Goal: Task Accomplishment & Management: Complete application form

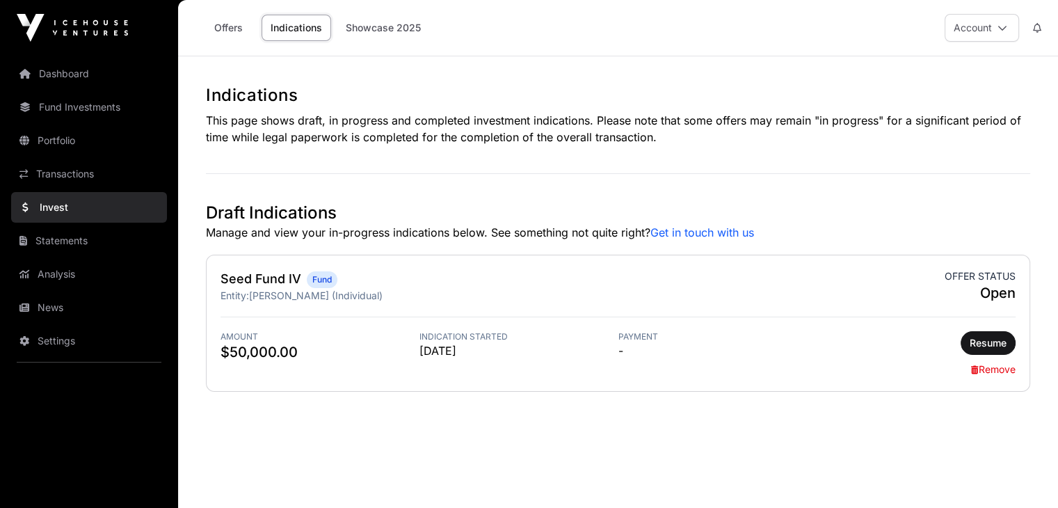
click at [65, 231] on link "Statements" at bounding box center [89, 240] width 156 height 31
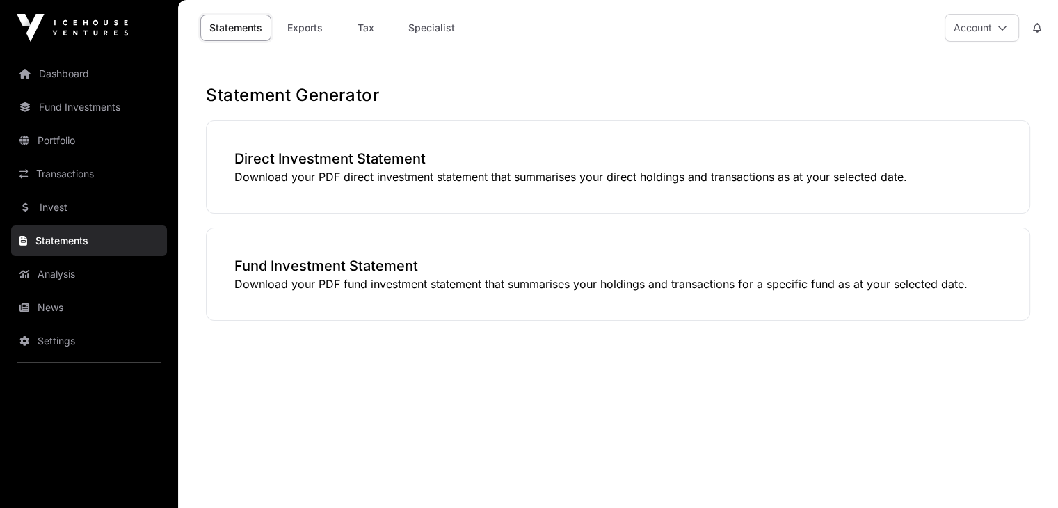
click at [60, 298] on link "News" at bounding box center [89, 307] width 156 height 31
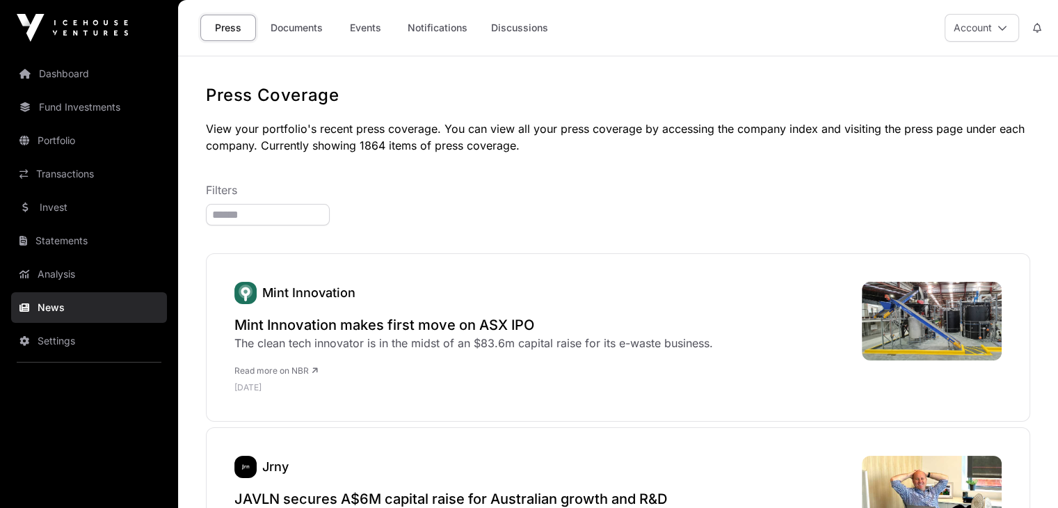
click at [61, 182] on link "Transactions" at bounding box center [89, 174] width 156 height 31
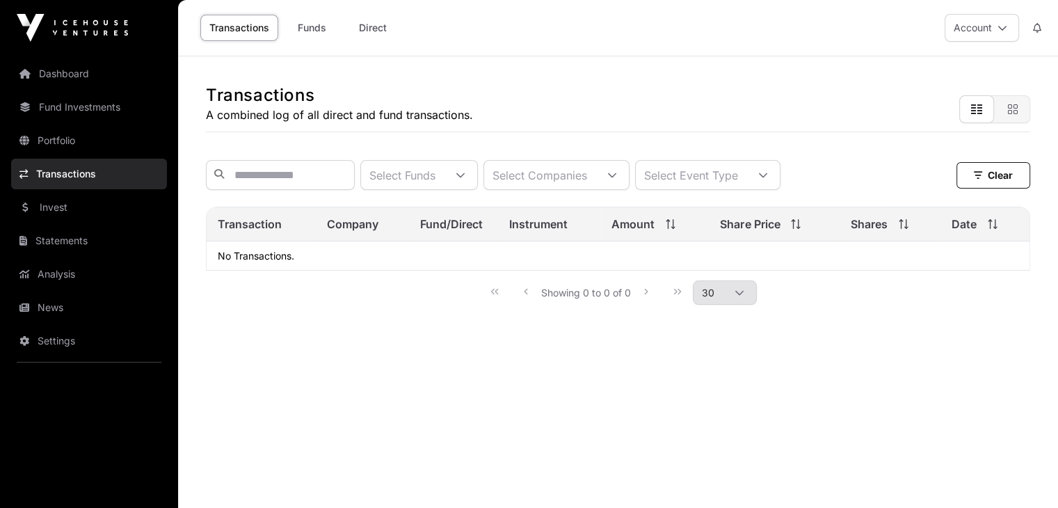
click at [72, 86] on link "Dashboard" at bounding box center [89, 73] width 156 height 31
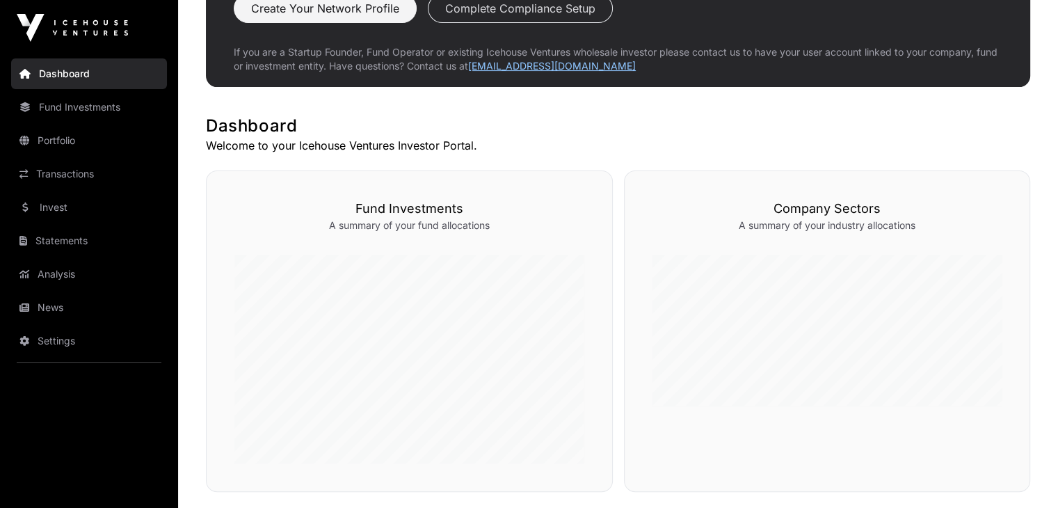
scroll to position [268, 0]
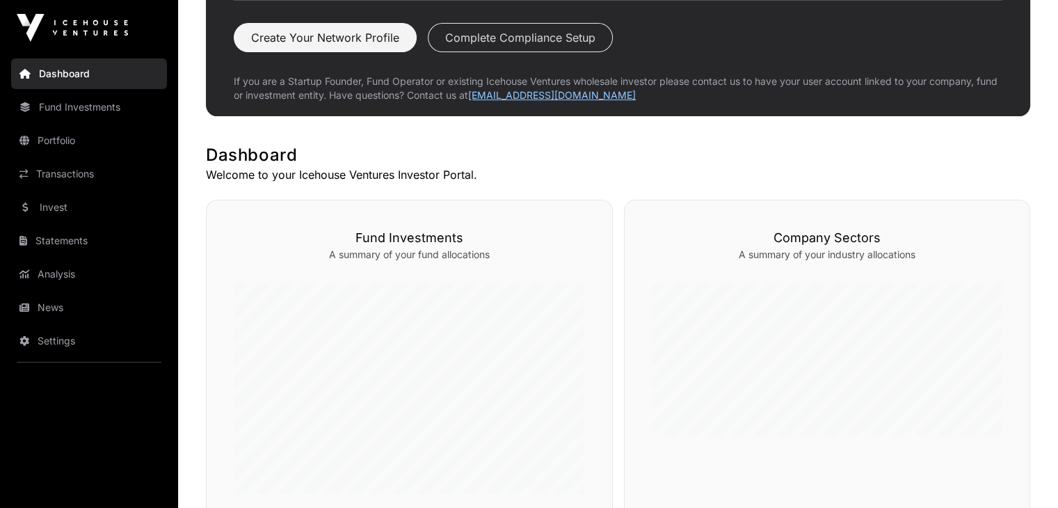
click at [79, 115] on link "Fund Investments" at bounding box center [89, 107] width 156 height 31
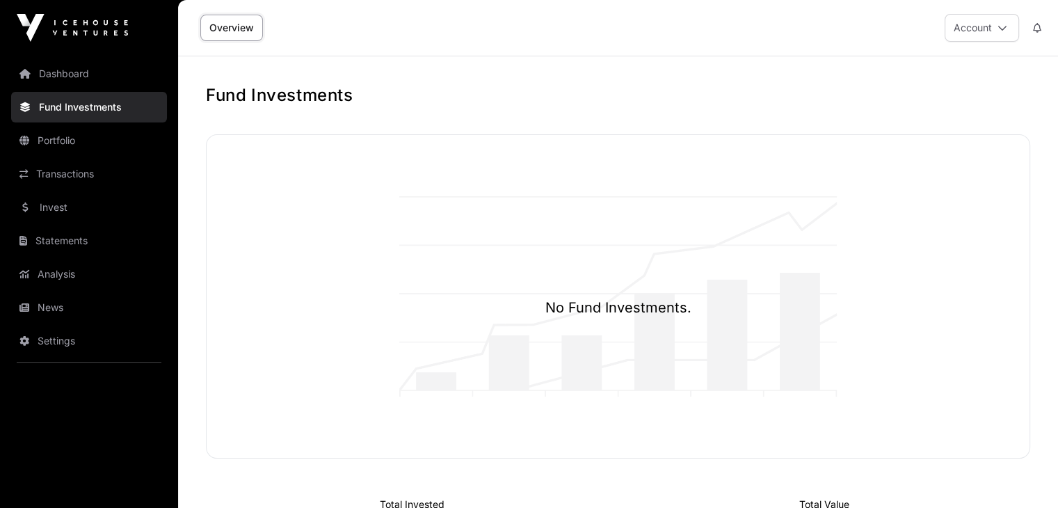
click at [994, 15] on button "Account" at bounding box center [981, 28] width 74 height 28
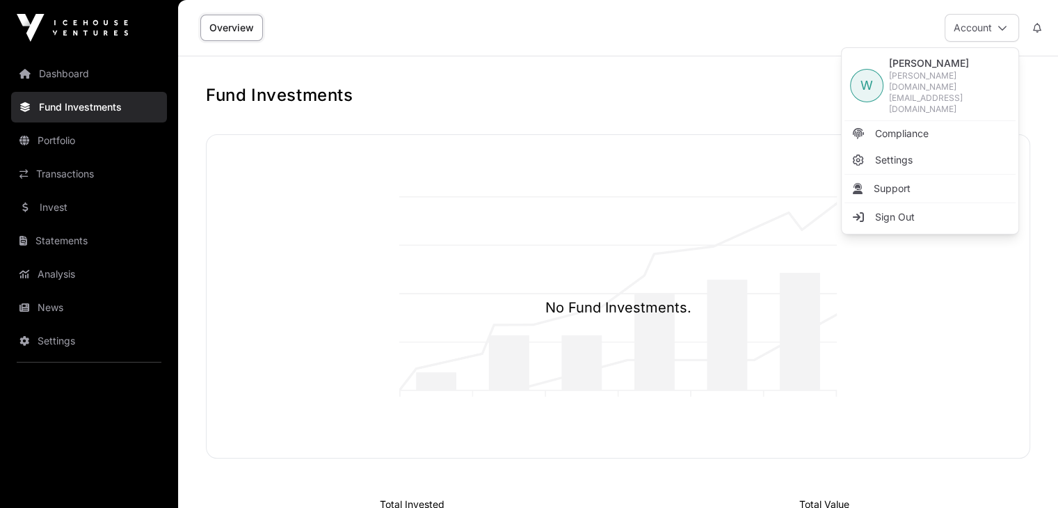
click at [752, 166] on div "No Fund Investments." at bounding box center [618, 296] width 823 height 323
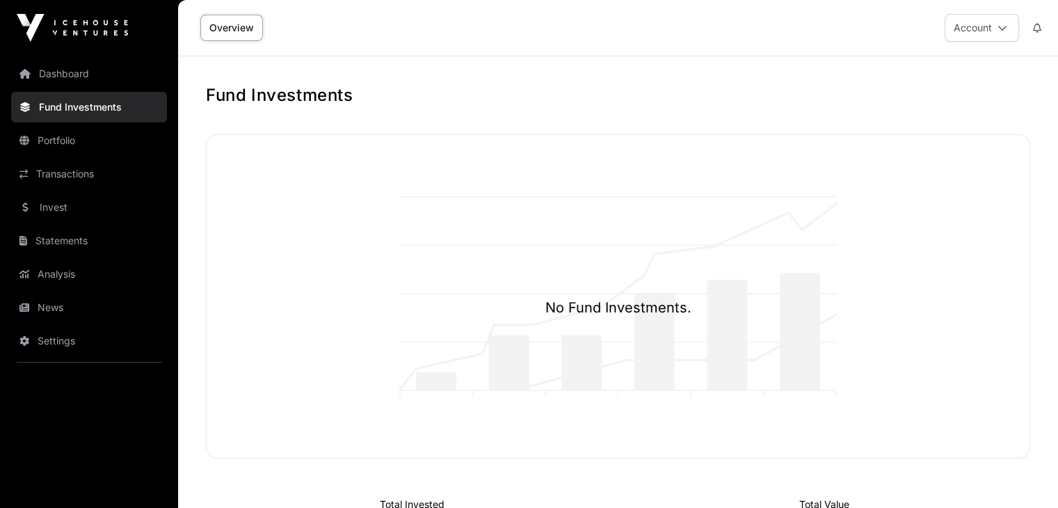
click at [97, 84] on link "Dashboard" at bounding box center [89, 73] width 156 height 31
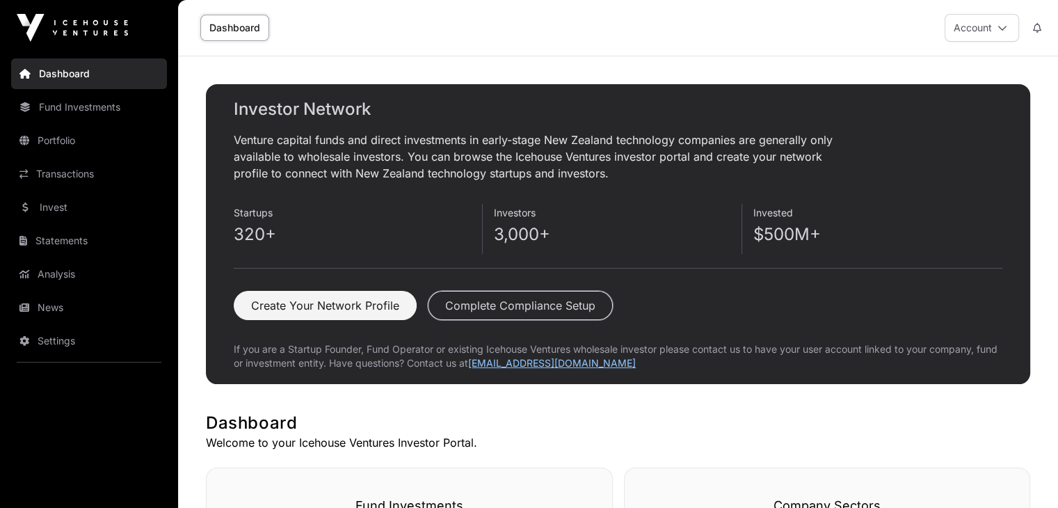
click at [539, 301] on button "Complete Compliance Setup" at bounding box center [520, 305] width 185 height 29
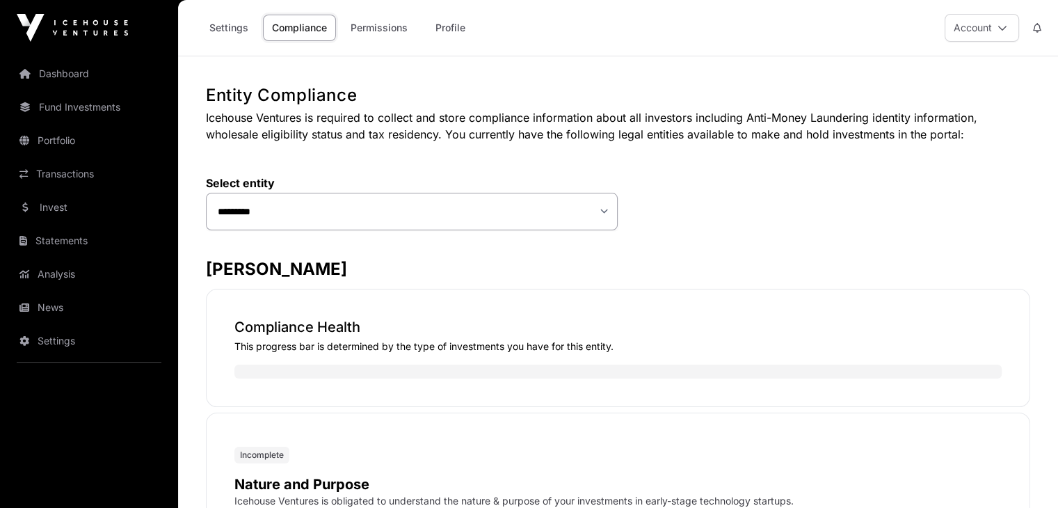
click at [100, 149] on link "Portfolio" at bounding box center [89, 140] width 156 height 31
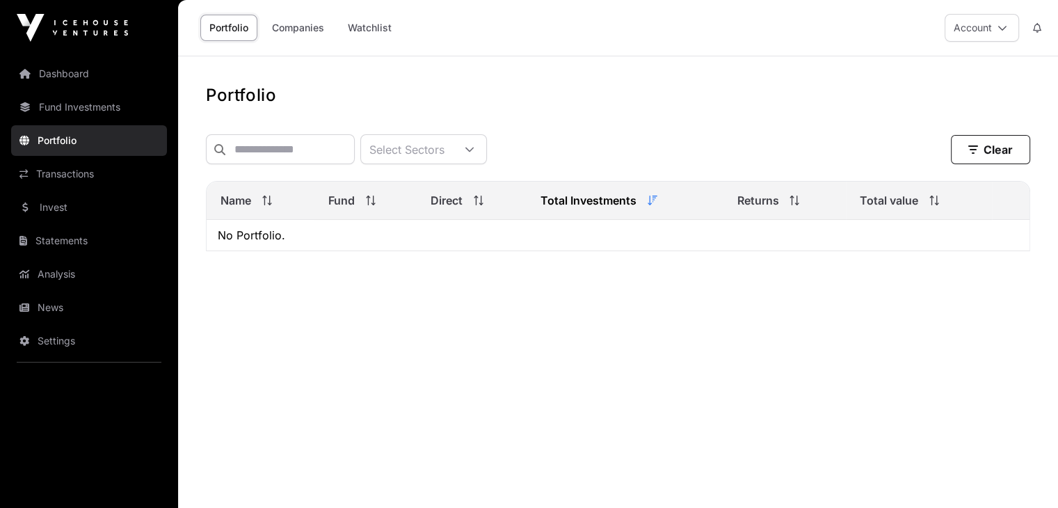
click at [107, 131] on link "Portfolio" at bounding box center [89, 140] width 156 height 31
click at [108, 97] on link "Fund Investments" at bounding box center [89, 107] width 156 height 31
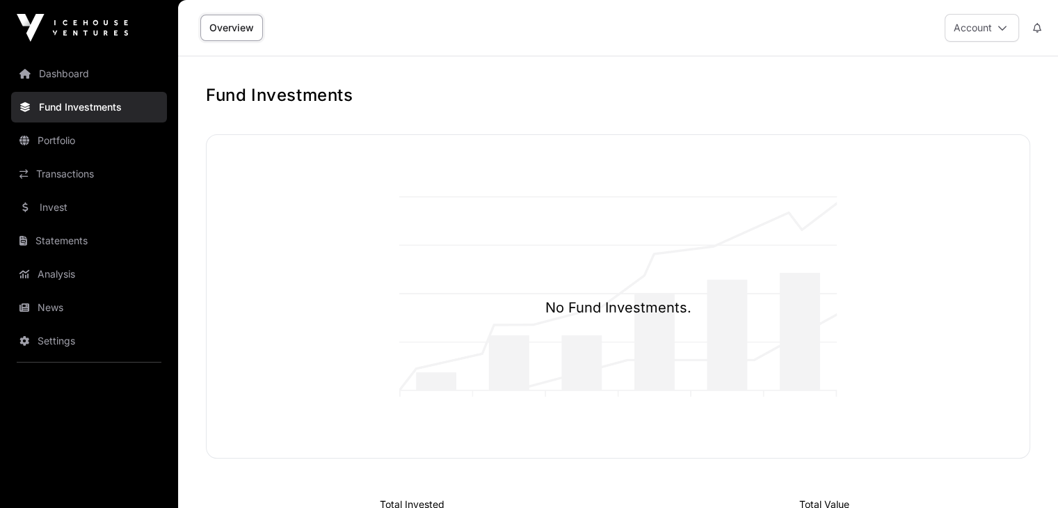
click at [79, 225] on link "Statements" at bounding box center [89, 240] width 156 height 31
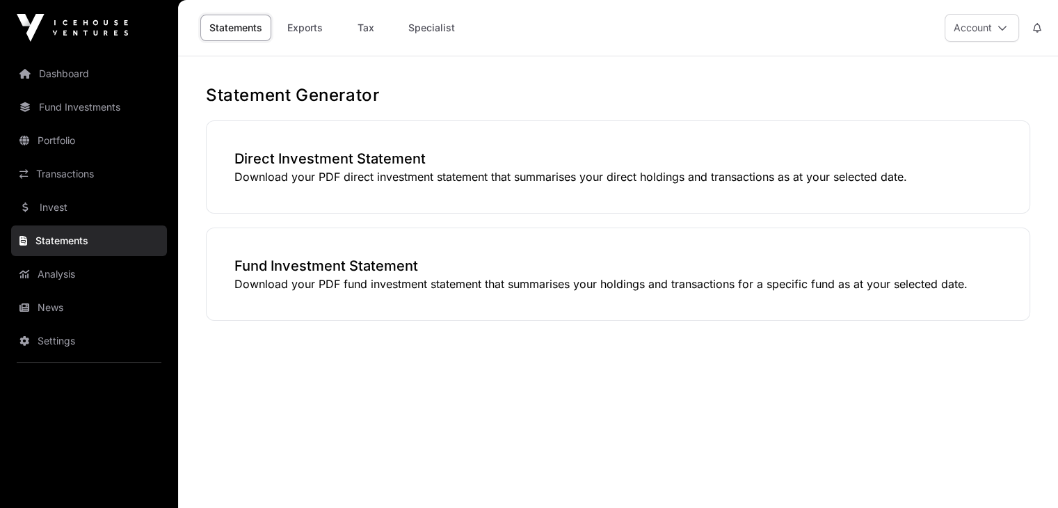
click at [87, 209] on link "Invest" at bounding box center [89, 207] width 156 height 31
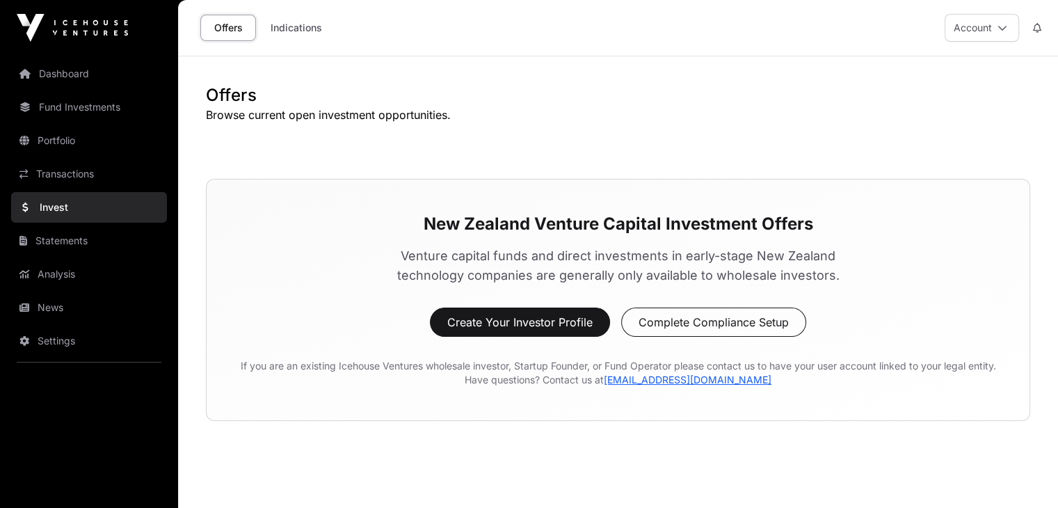
click at [48, 145] on link "Portfolio" at bounding box center [89, 140] width 156 height 31
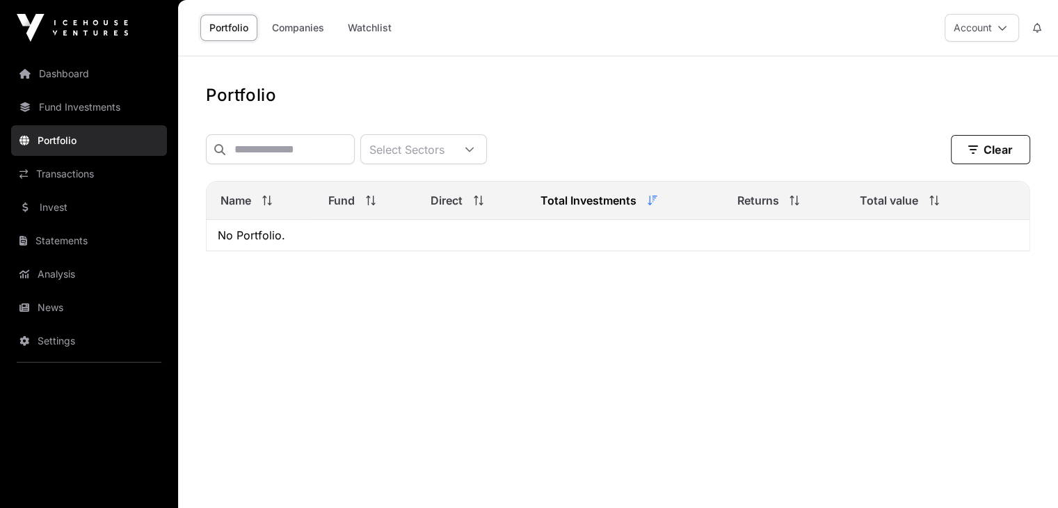
click at [998, 26] on icon at bounding box center [1002, 28] width 10 height 10
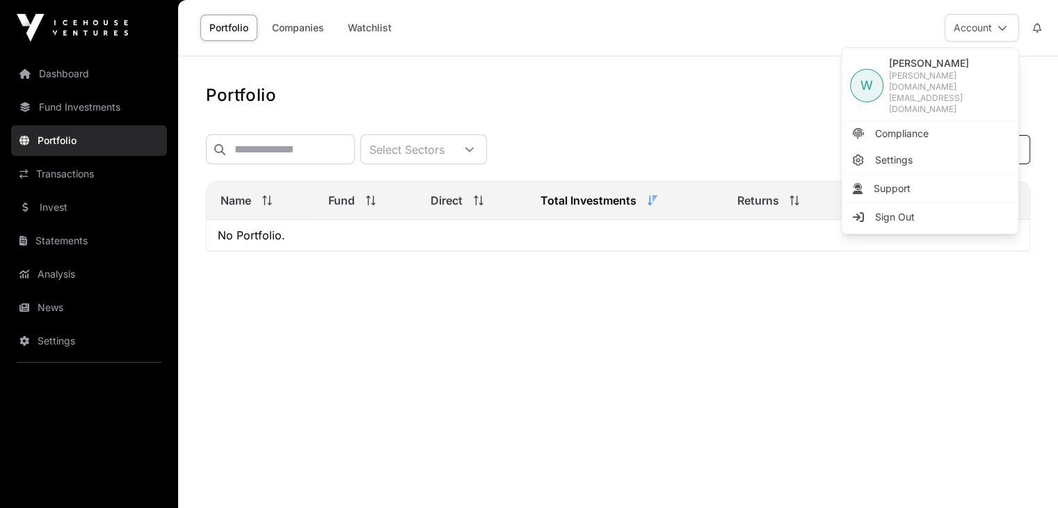
click at [704, 126] on div "Select Sectors Clear Filters" at bounding box center [618, 149] width 824 height 52
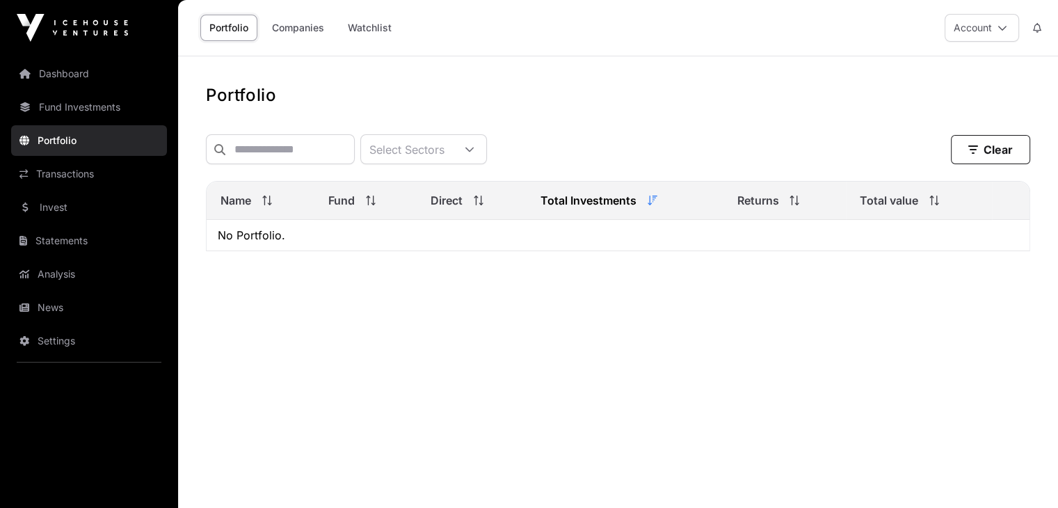
click at [42, 168] on link "Transactions" at bounding box center [89, 174] width 156 height 31
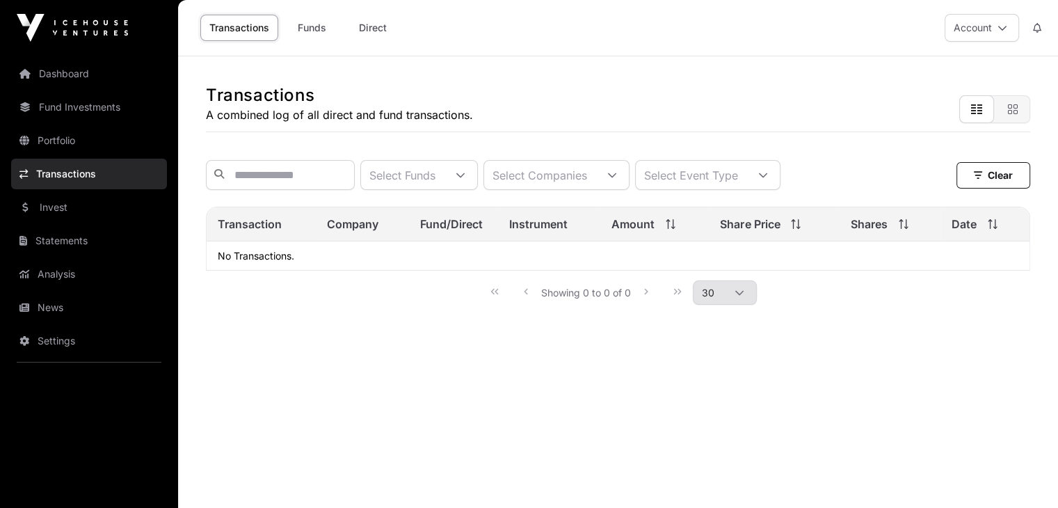
click at [54, 201] on link "Invest" at bounding box center [89, 207] width 156 height 31
click at [61, 244] on link "Statements" at bounding box center [89, 240] width 156 height 31
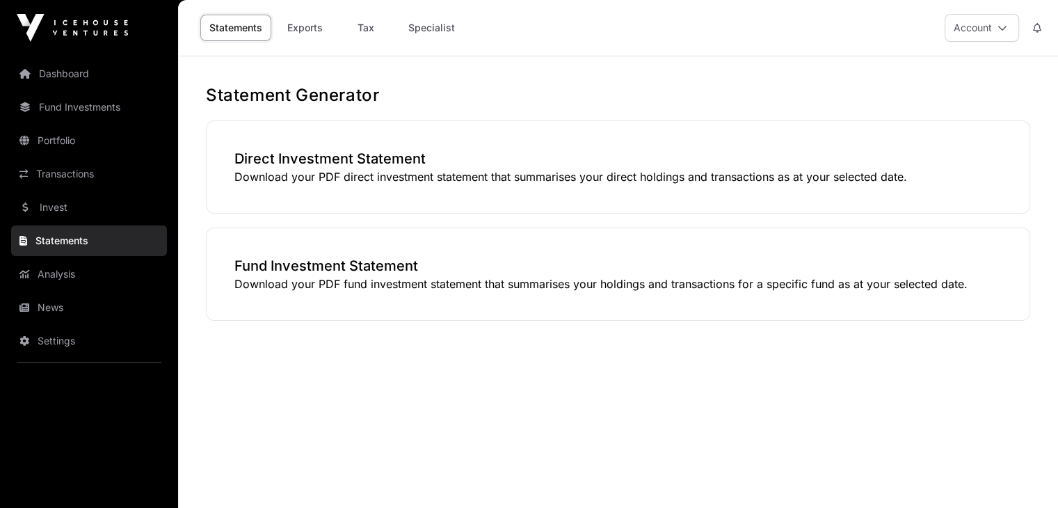
click at [53, 327] on link "Settings" at bounding box center [89, 340] width 156 height 31
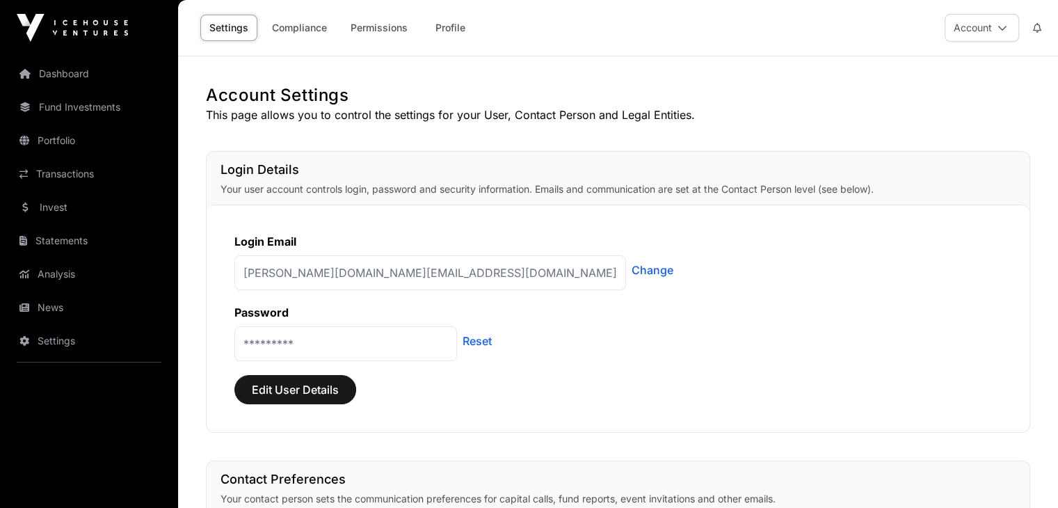
click at [74, 72] on link "Dashboard" at bounding box center [89, 73] width 156 height 31
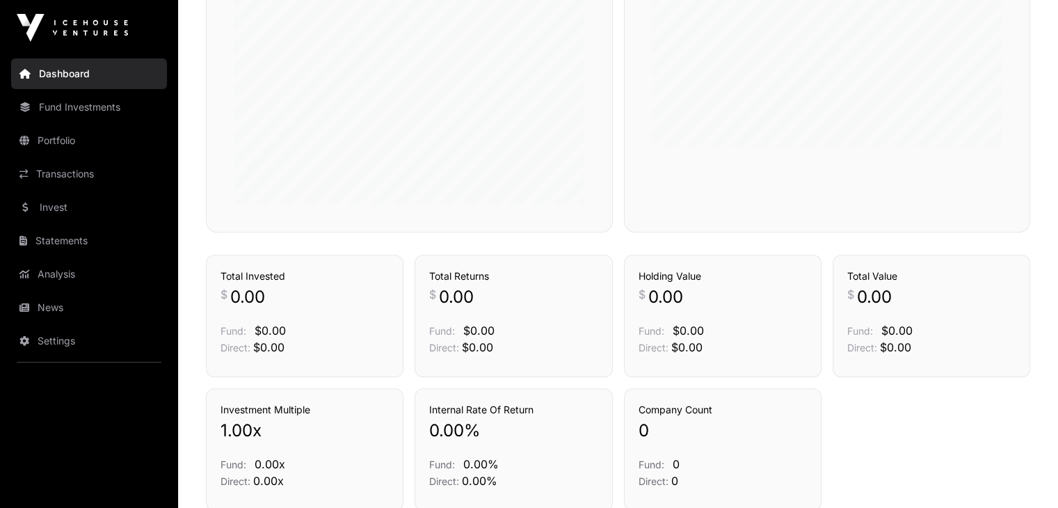
scroll to position [675, 0]
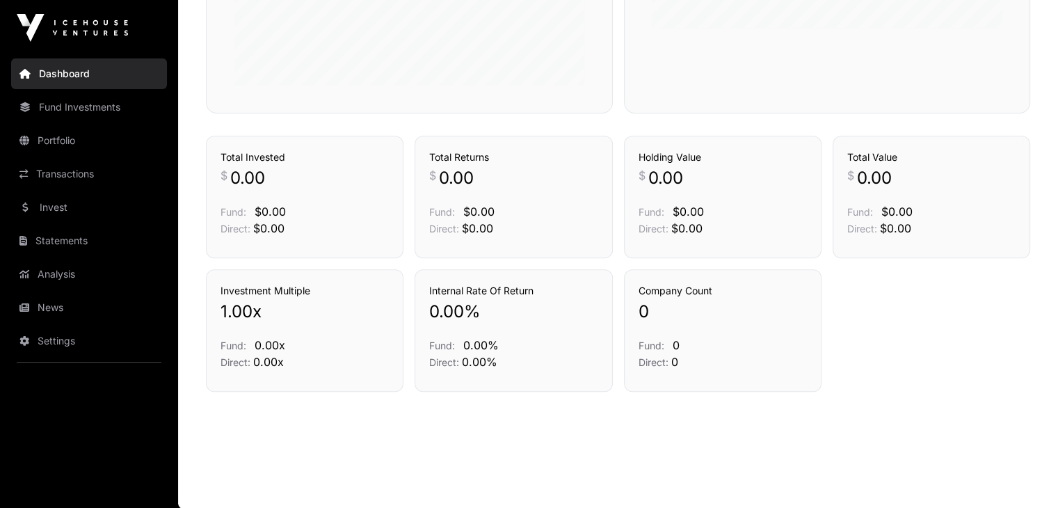
click at [126, 92] on link "Fund Investments" at bounding box center [89, 107] width 156 height 31
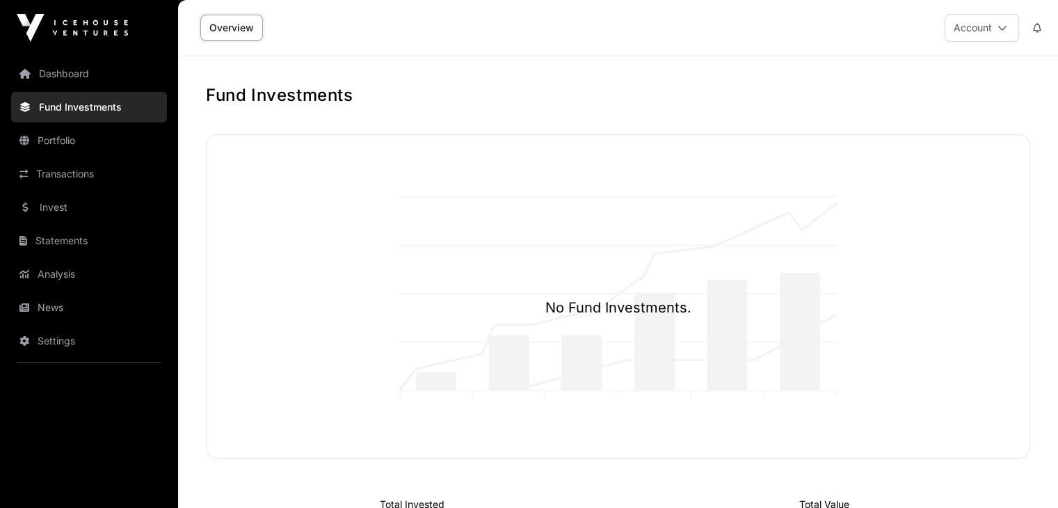
click at [994, 23] on button "Account" at bounding box center [981, 28] width 74 height 28
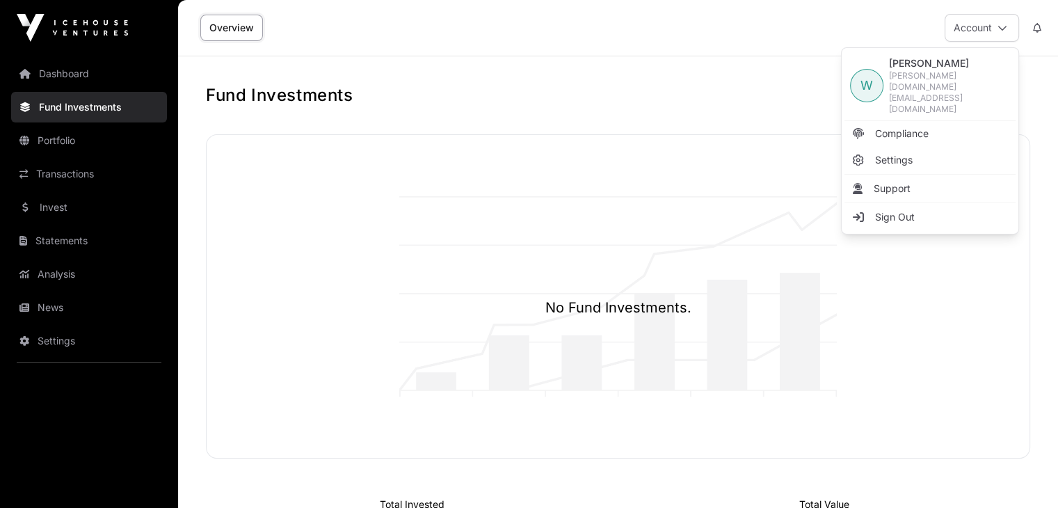
click at [915, 121] on link "Compliance" at bounding box center [929, 133] width 171 height 25
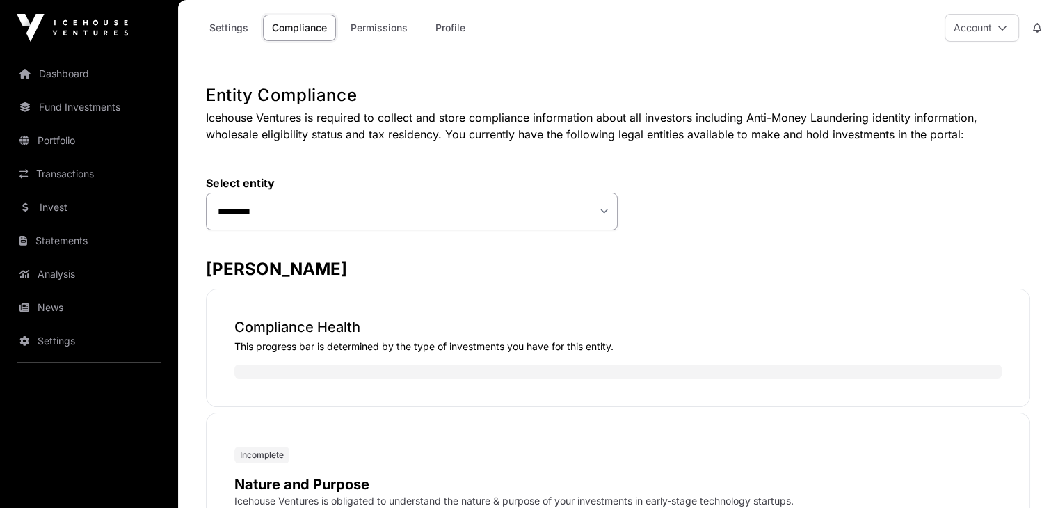
click at [381, 33] on link "Permissions" at bounding box center [378, 28] width 75 height 26
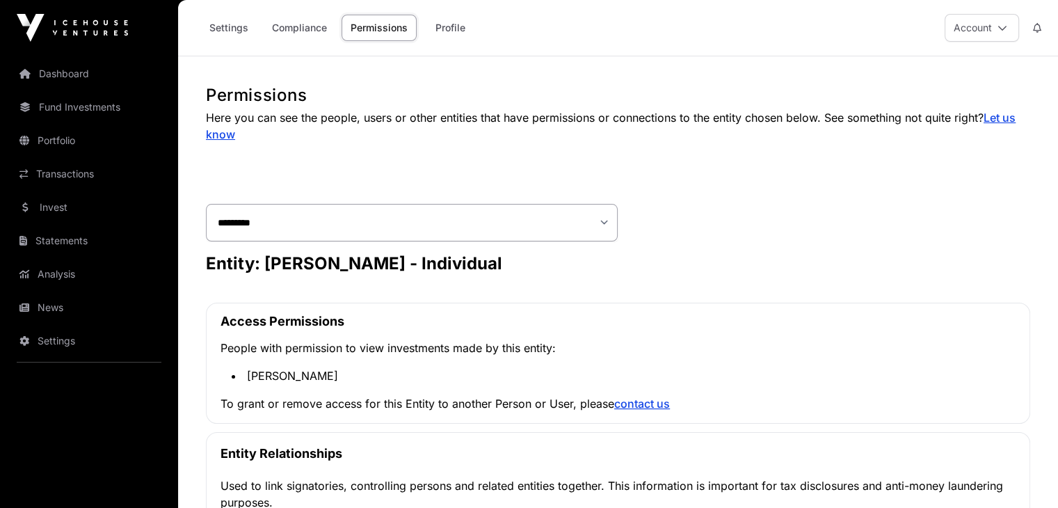
click at [294, 29] on link "Compliance" at bounding box center [299, 28] width 73 height 26
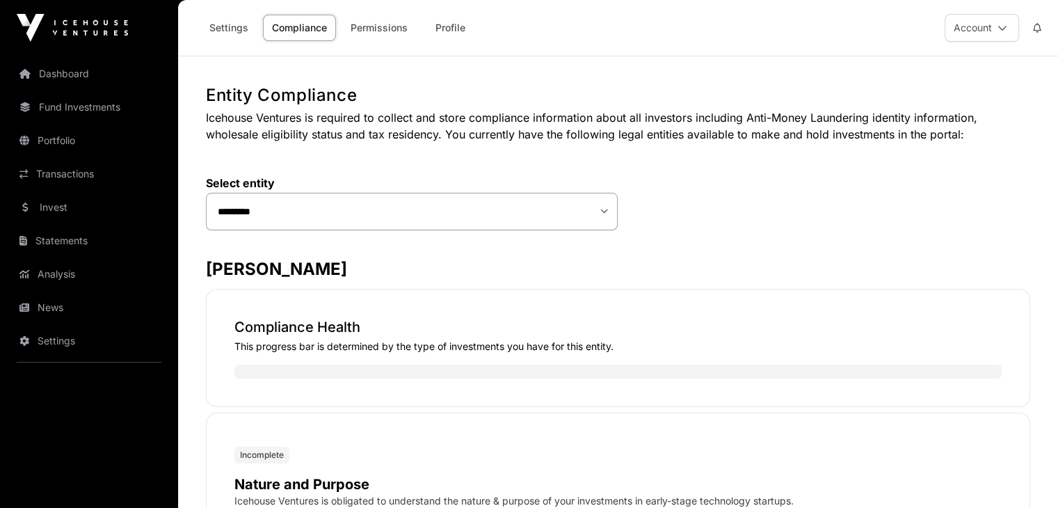
click at [435, 24] on link "Profile" at bounding box center [450, 28] width 56 height 26
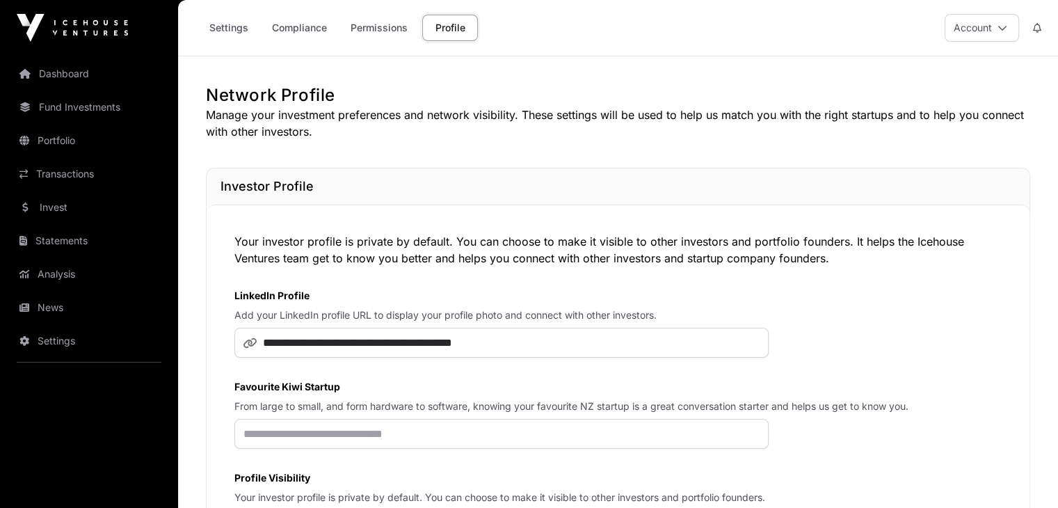
click at [92, 15] on img at bounding box center [72, 28] width 111 height 28
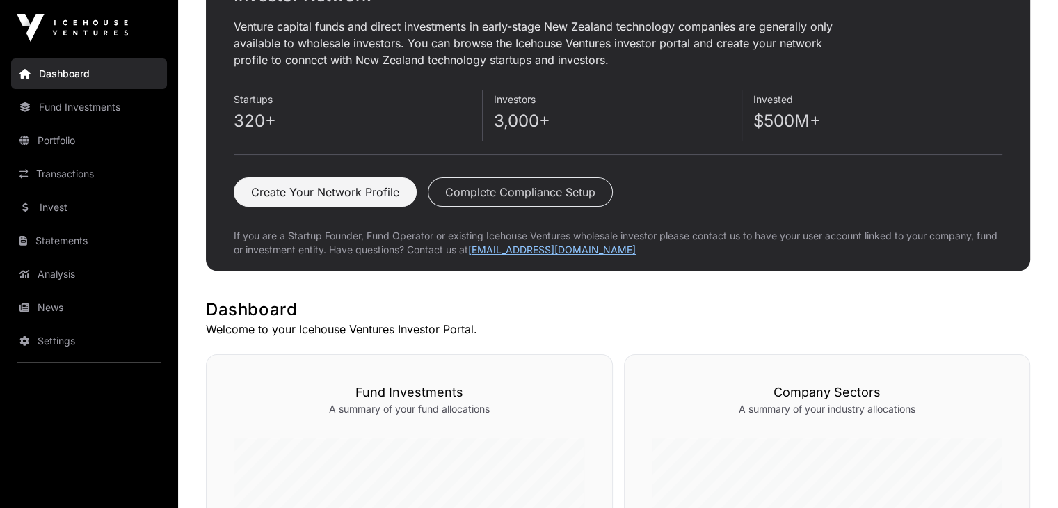
scroll to position [108, 0]
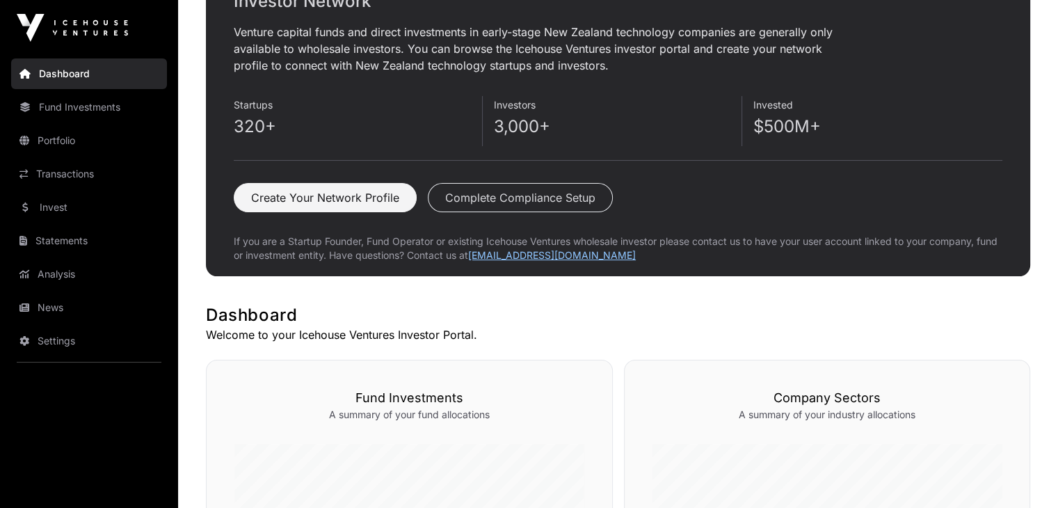
click at [442, 250] on p "If you are a Startup Founder, Fund Operator or existing Icehouse Ventures whole…" at bounding box center [618, 248] width 768 height 28
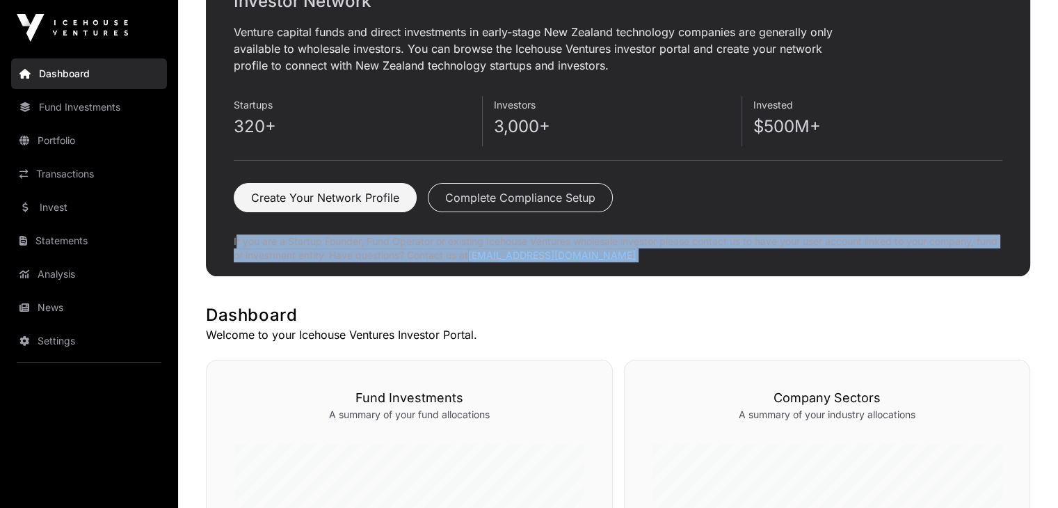
click at [442, 250] on p "If you are a Startup Founder, Fund Operator or existing Icehouse Ventures whole…" at bounding box center [618, 248] width 768 height 28
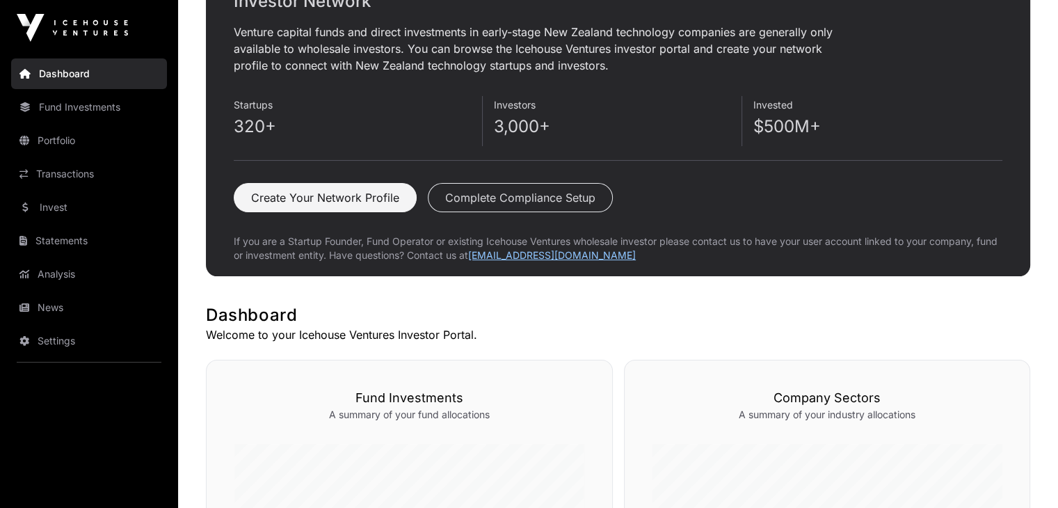
click at [439, 298] on div "Investor Network Venture capital funds and direct investments in early-stage Ne…" at bounding box center [618, 475] width 880 height 999
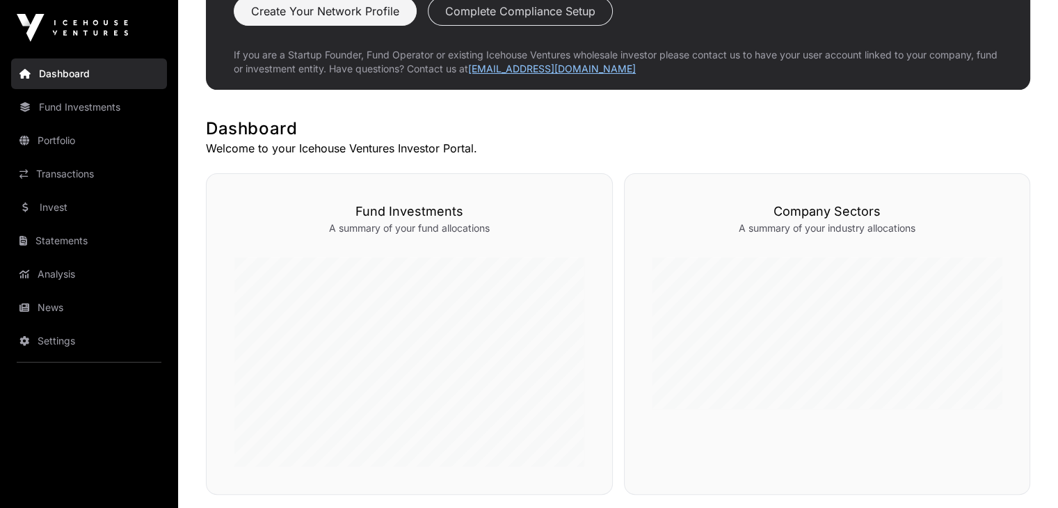
click at [57, 270] on link "Analysis" at bounding box center [89, 274] width 156 height 31
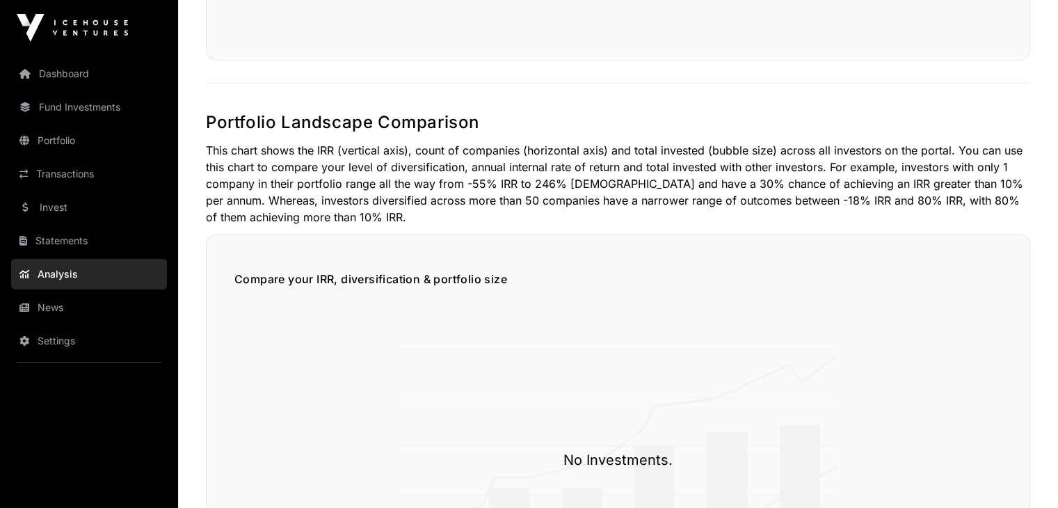
scroll to position [506, 0]
click at [79, 308] on link "News" at bounding box center [89, 307] width 156 height 31
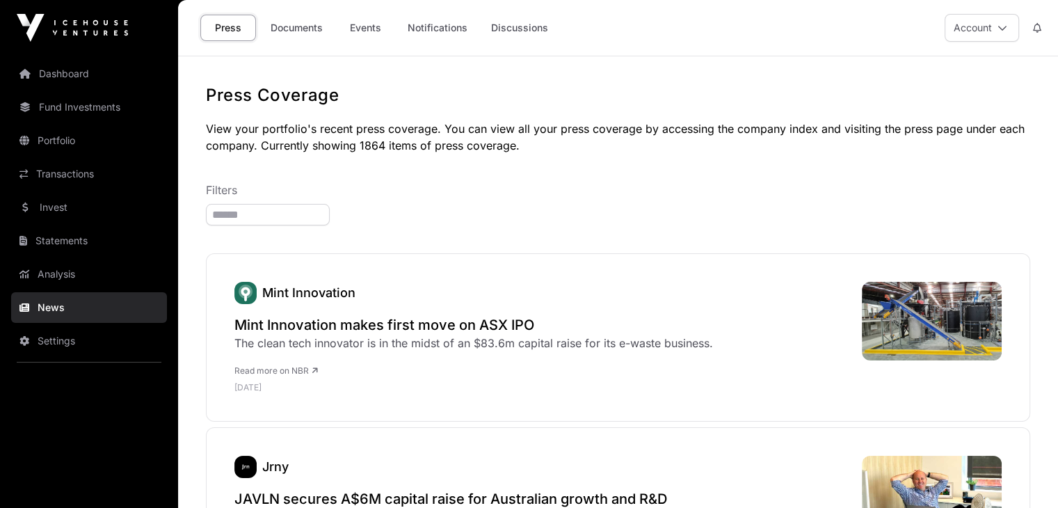
click at [67, 340] on link "Settings" at bounding box center [89, 340] width 156 height 31
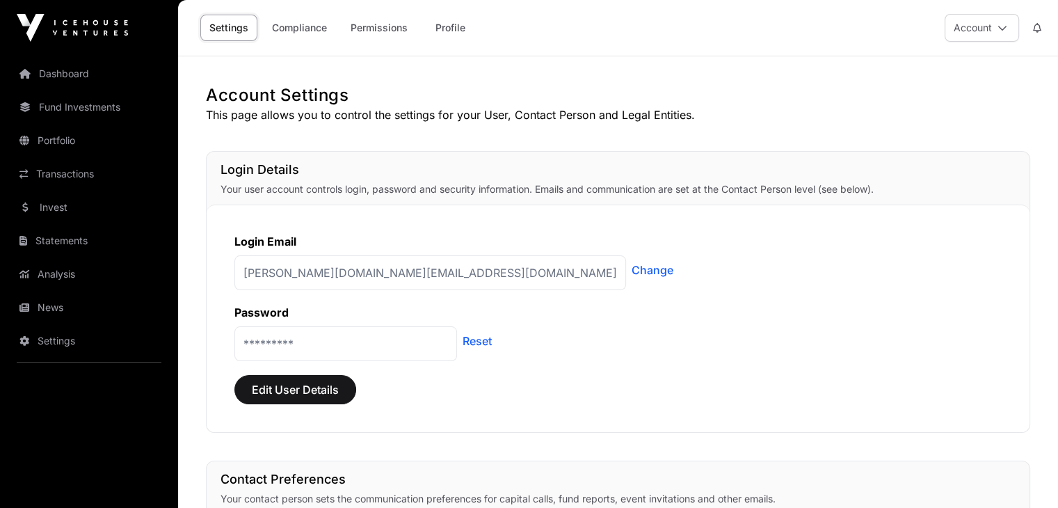
click at [69, 71] on link "Dashboard" at bounding box center [89, 73] width 156 height 31
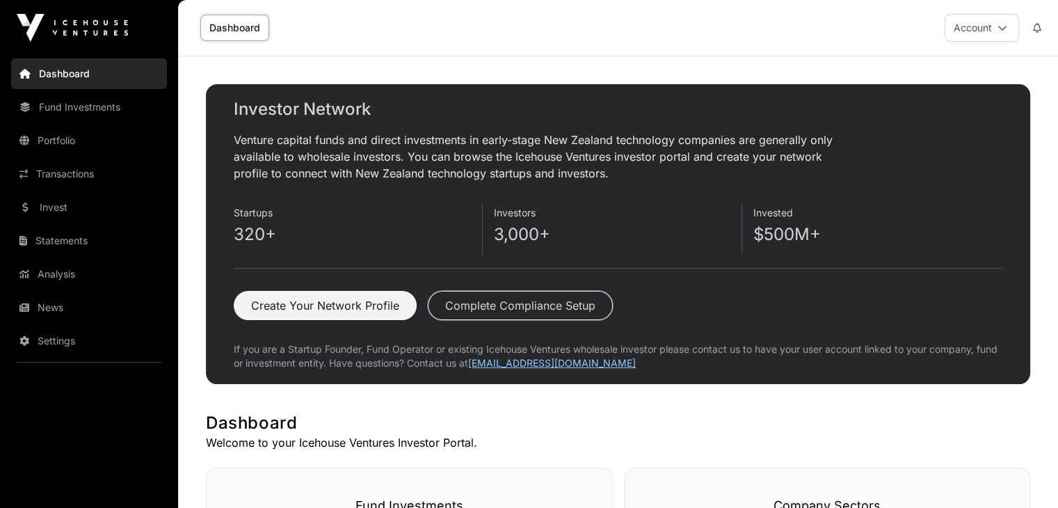
click at [538, 309] on button "Complete Compliance Setup" at bounding box center [520, 305] width 185 height 29
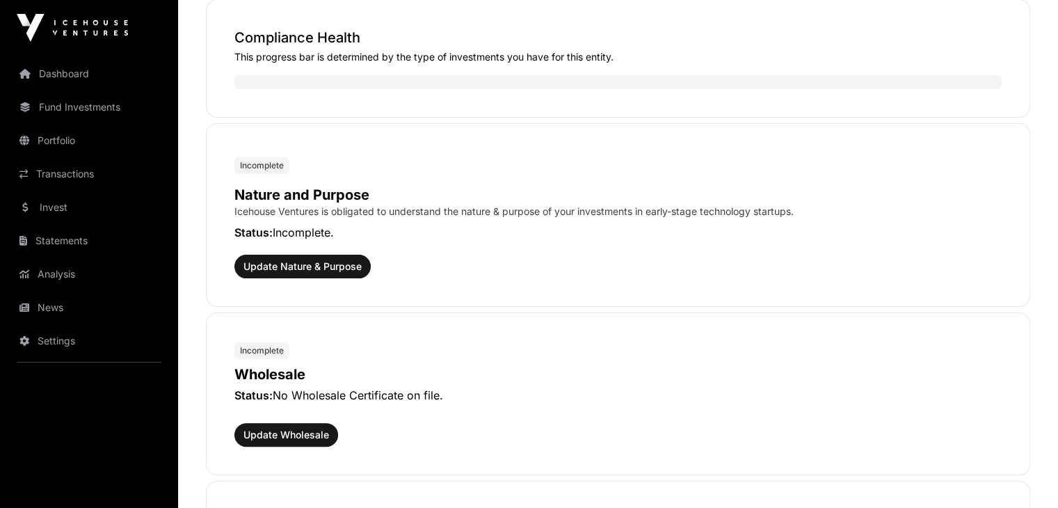
scroll to position [292, 0]
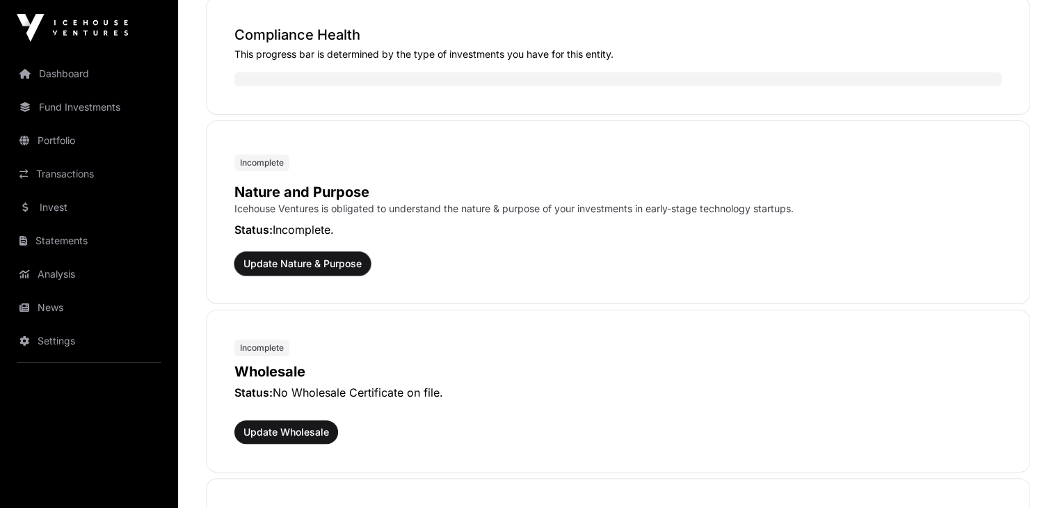
click at [316, 260] on span "Update Nature & Purpose" at bounding box center [302, 264] width 118 height 14
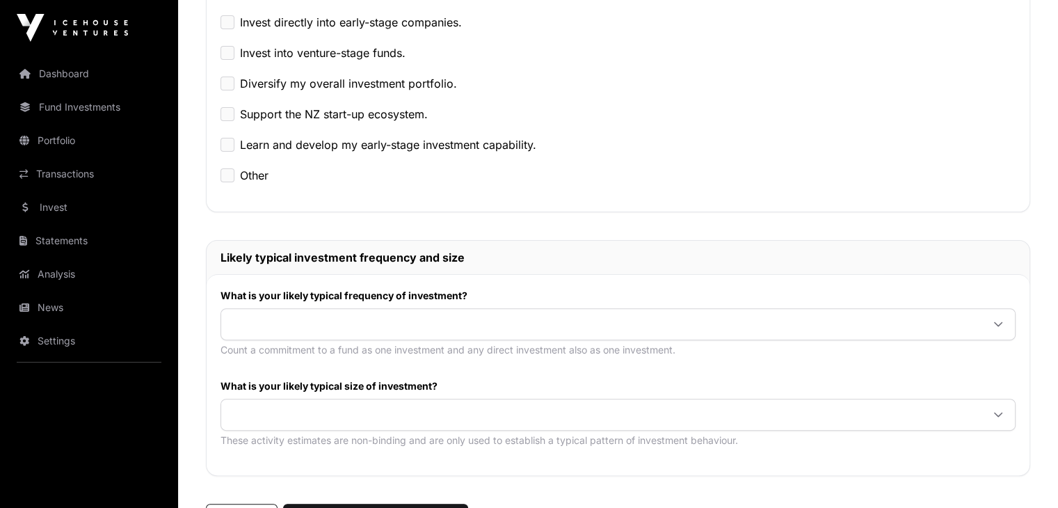
scroll to position [392, 0]
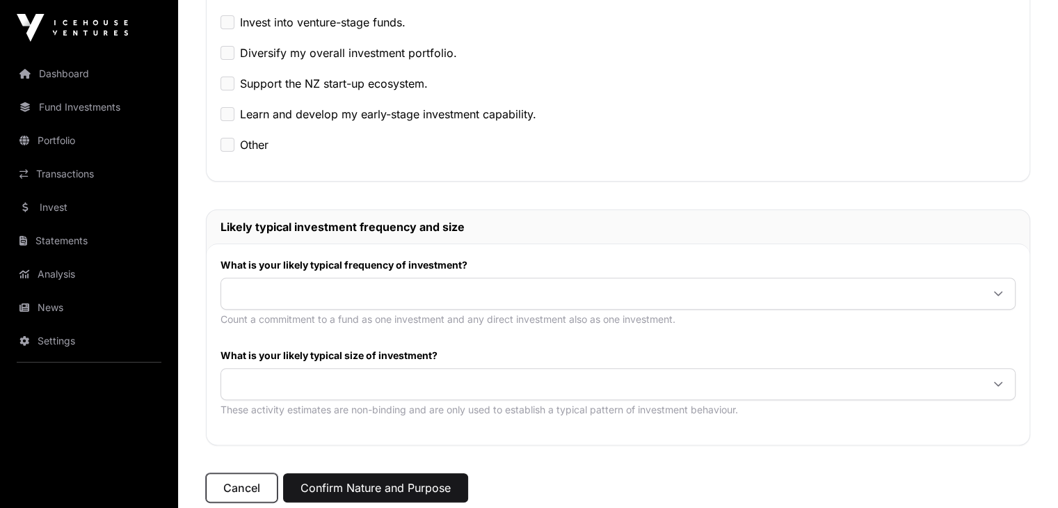
click at [259, 491] on span "Cancel" at bounding box center [241, 487] width 37 height 17
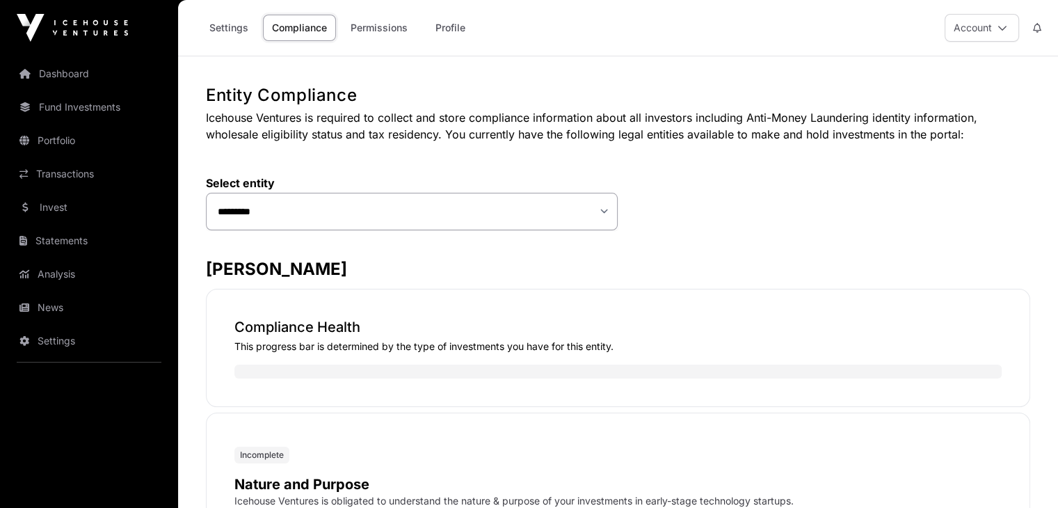
click at [382, 21] on link "Permissions" at bounding box center [378, 28] width 75 height 26
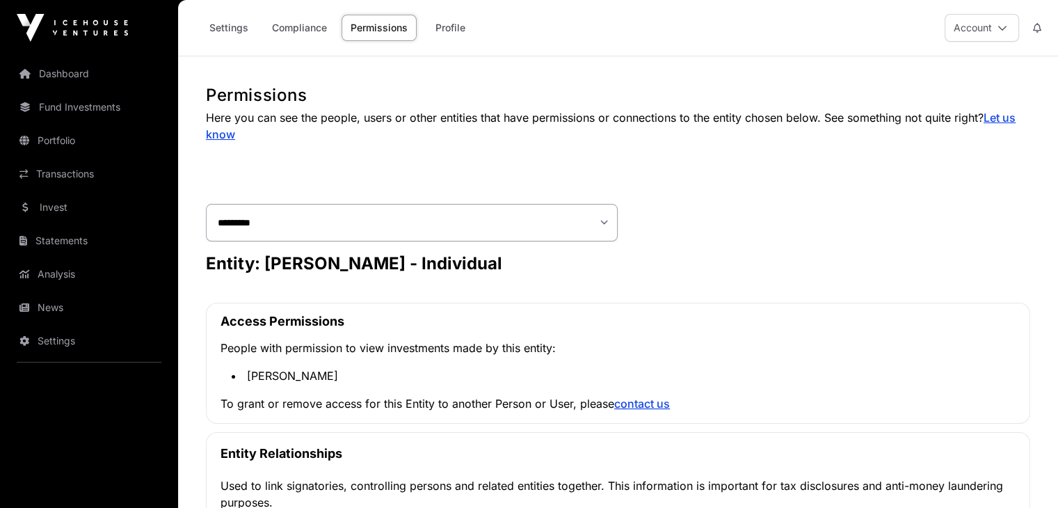
click at [459, 30] on link "Profile" at bounding box center [450, 28] width 56 height 26
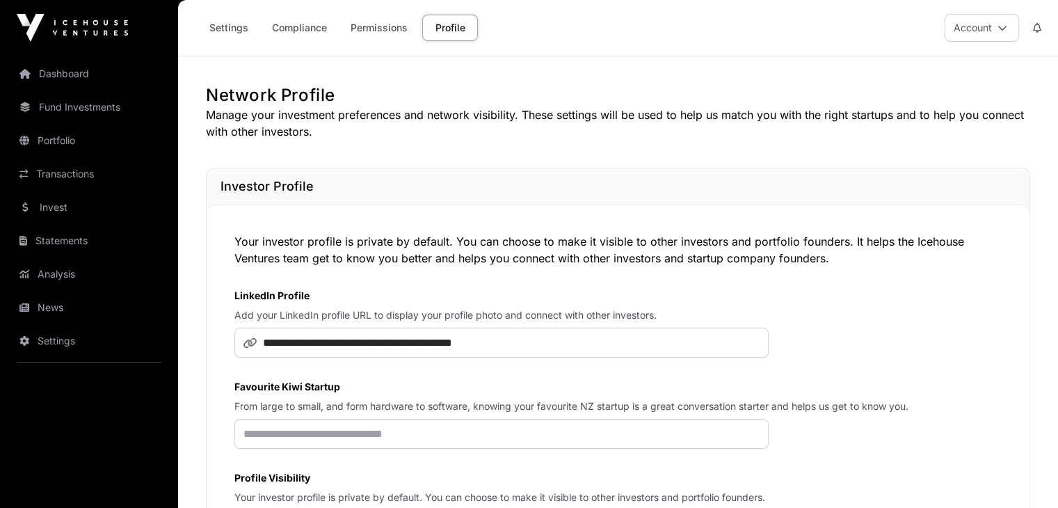
click at [289, 17] on link "Compliance" at bounding box center [299, 28] width 73 height 26
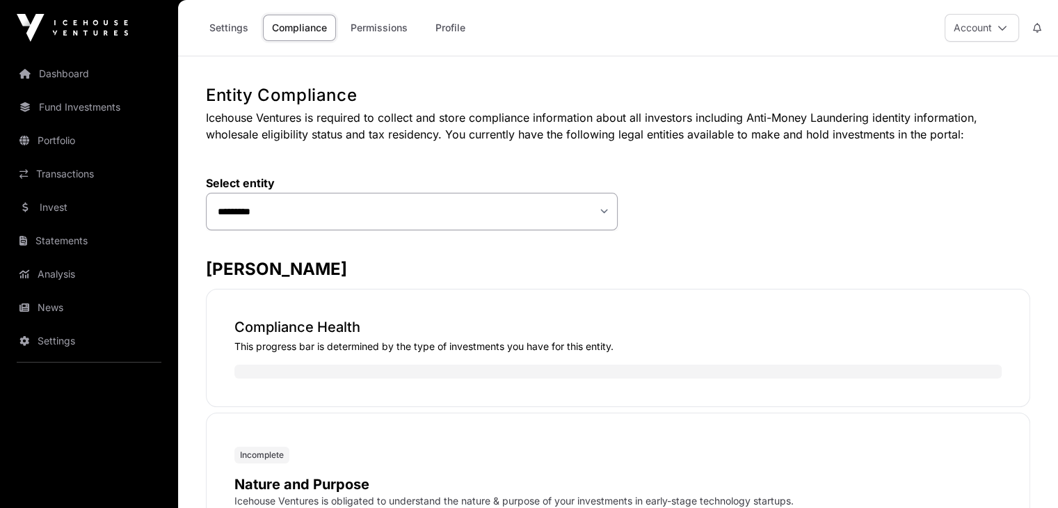
click at [245, 26] on link "Settings" at bounding box center [228, 28] width 57 height 26
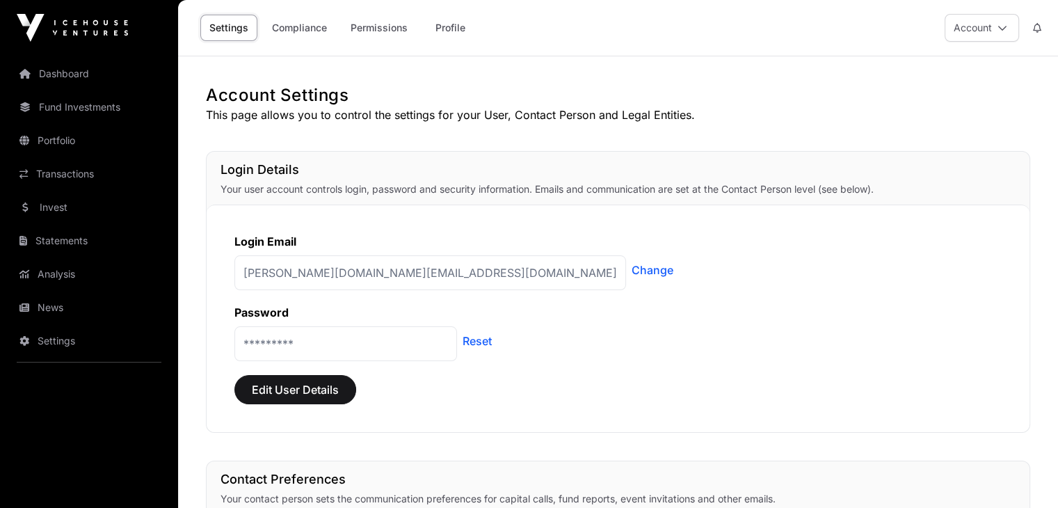
click at [97, 76] on link "Dashboard" at bounding box center [89, 73] width 156 height 31
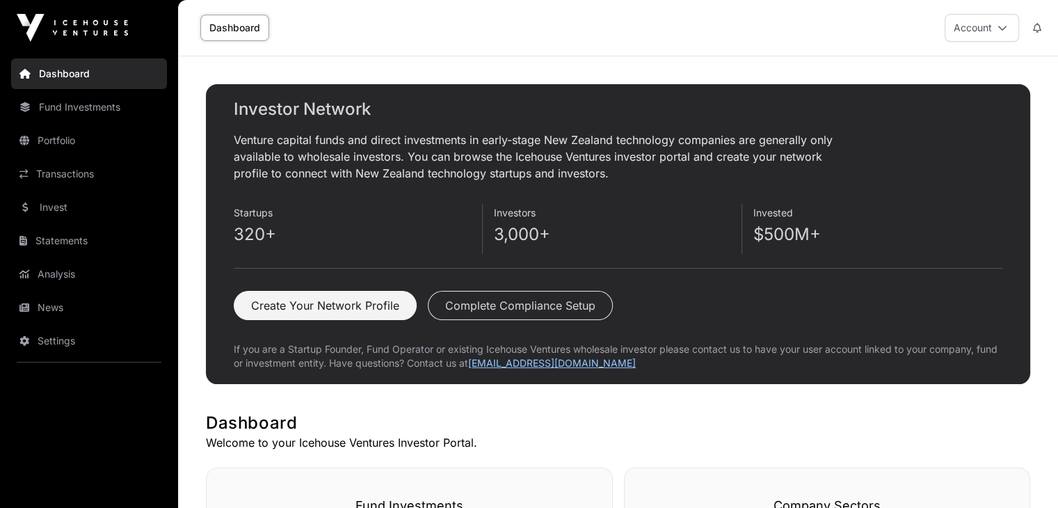
click at [971, 21] on button "Account" at bounding box center [981, 28] width 74 height 28
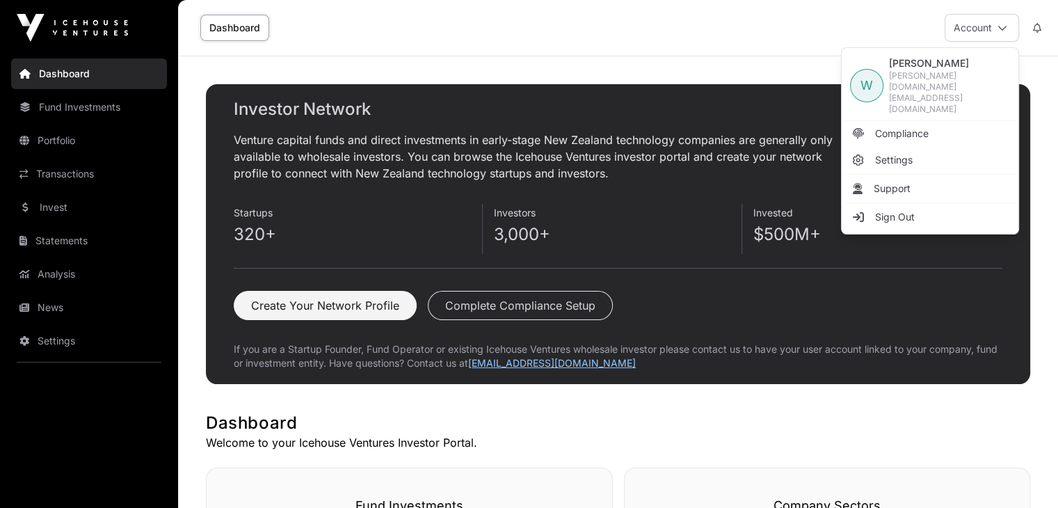
click at [903, 210] on span "Sign Out" at bounding box center [895, 217] width 40 height 14
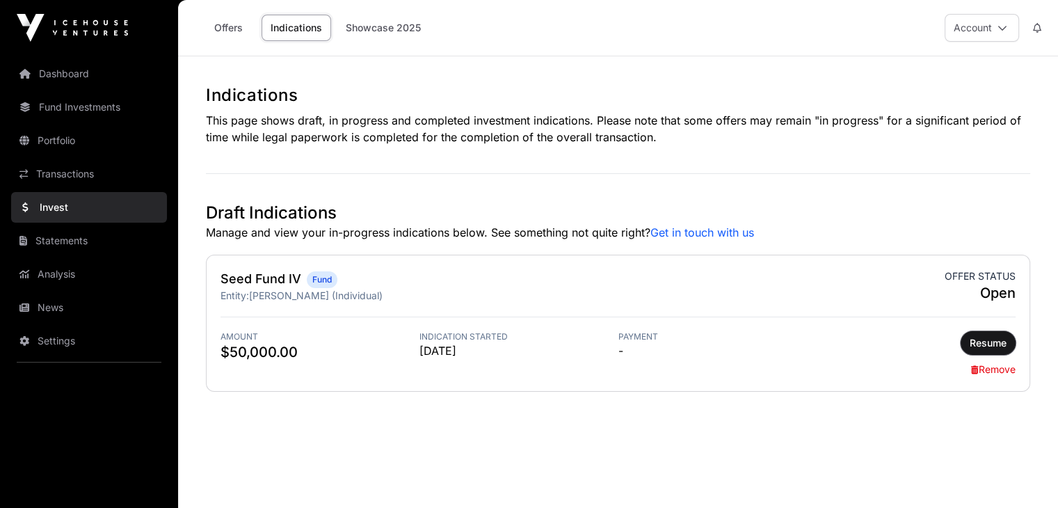
click at [982, 340] on span "Resume" at bounding box center [987, 343] width 37 height 14
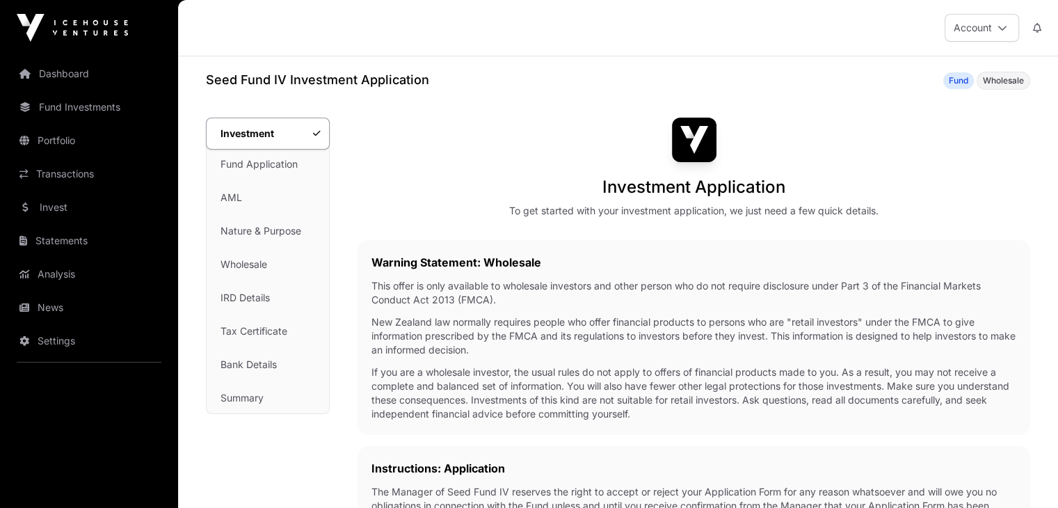
click at [280, 165] on link "Fund Application" at bounding box center [268, 164] width 122 height 31
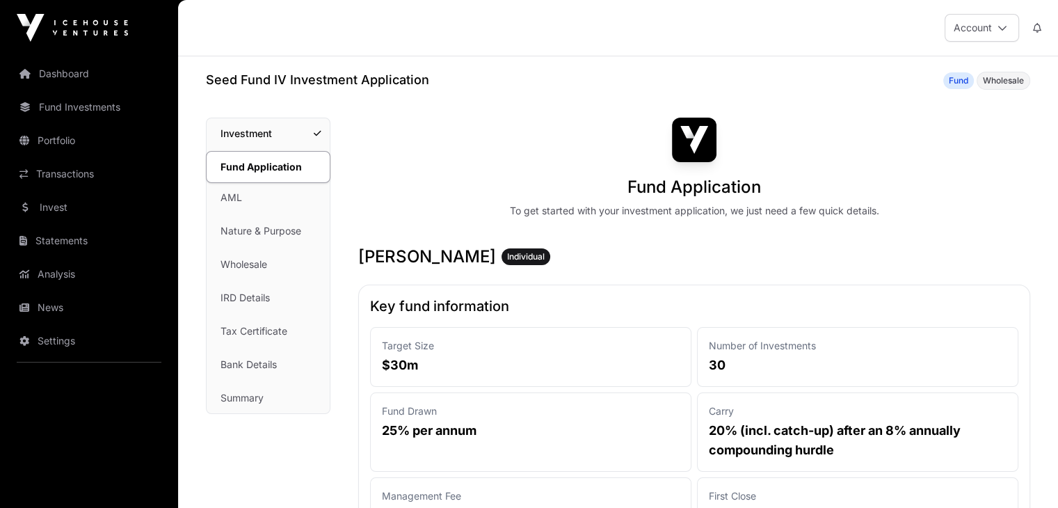
click at [271, 196] on link "AML" at bounding box center [268, 197] width 123 height 31
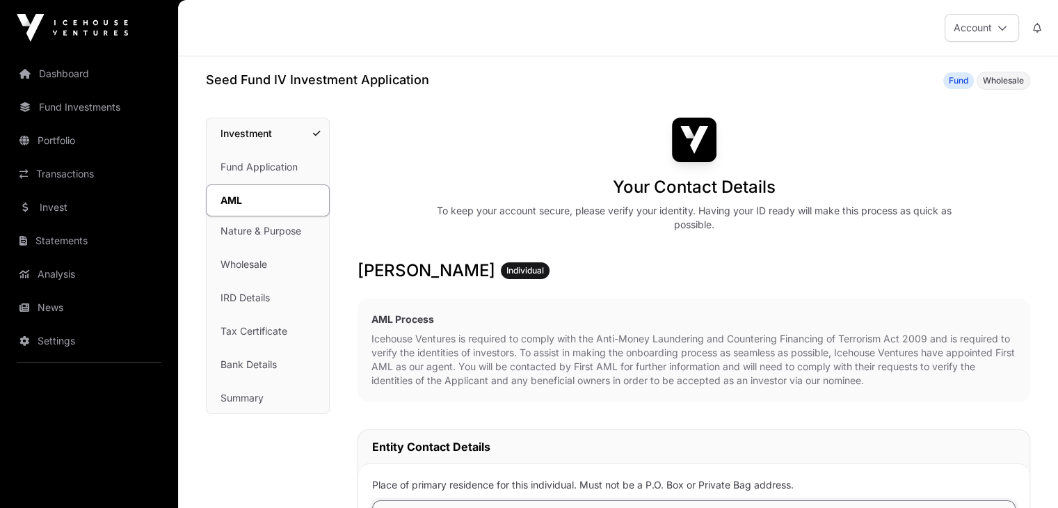
click at [270, 225] on link "Nature & Purpose" at bounding box center [268, 231] width 122 height 31
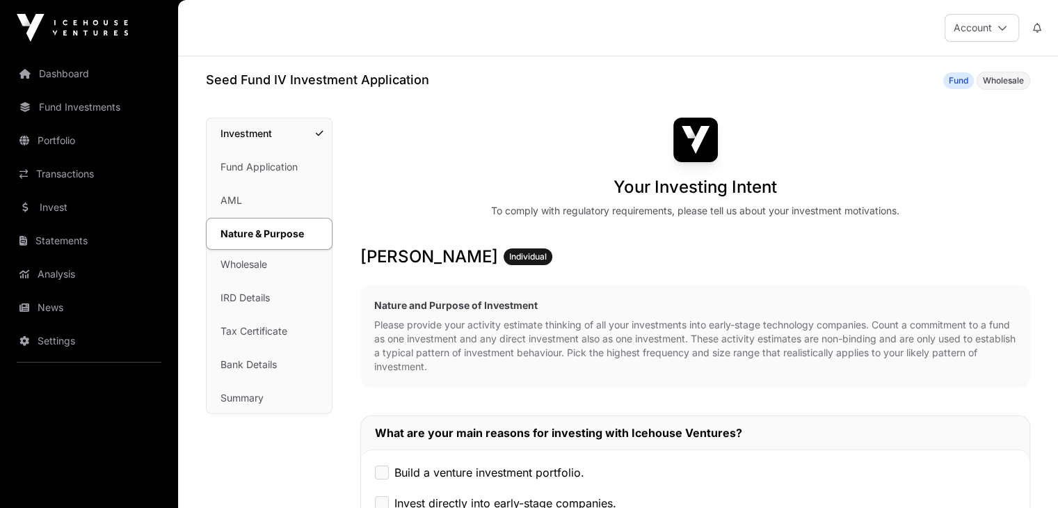
click at [267, 273] on link "Wholesale" at bounding box center [269, 264] width 125 height 31
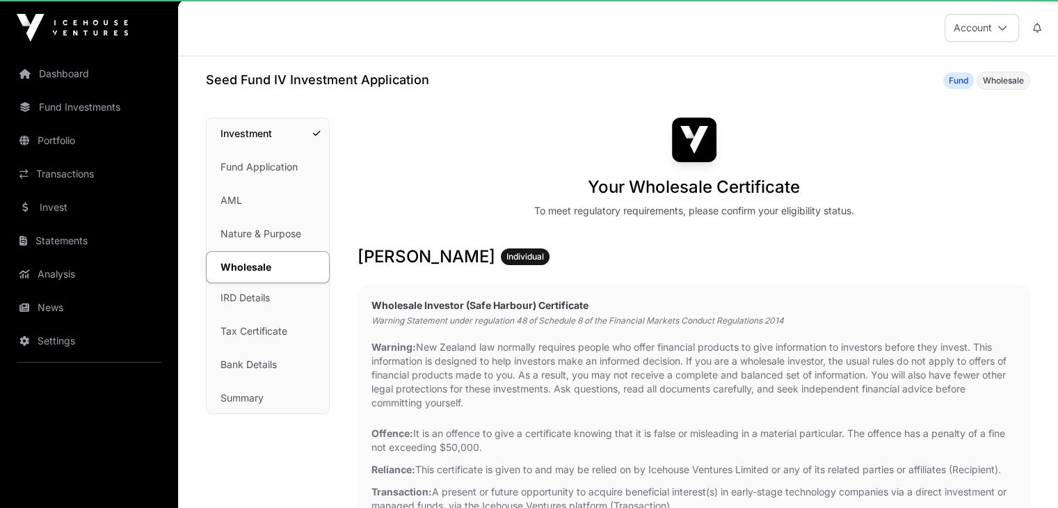
scroll to position [39, 0]
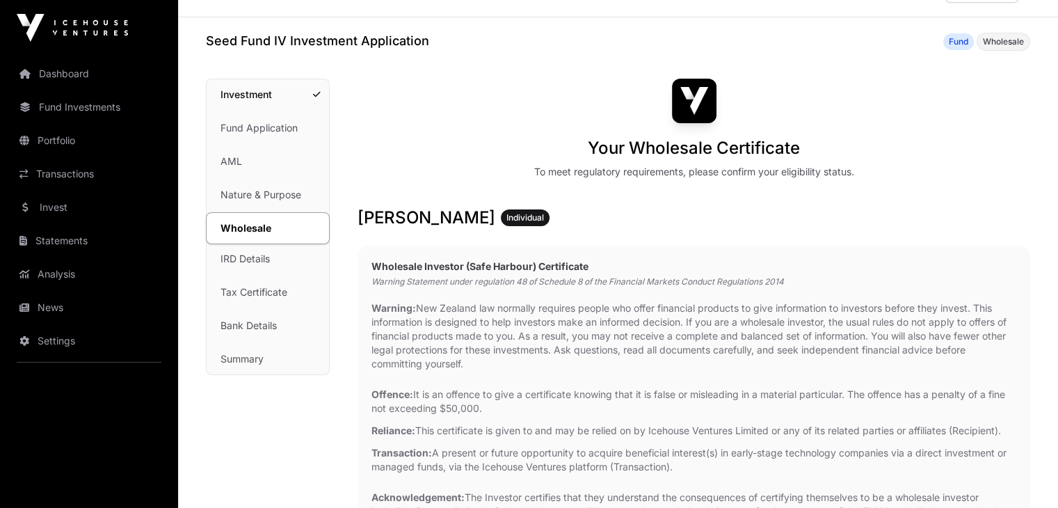
click at [271, 125] on link "Fund Application" at bounding box center [268, 128] width 122 height 31
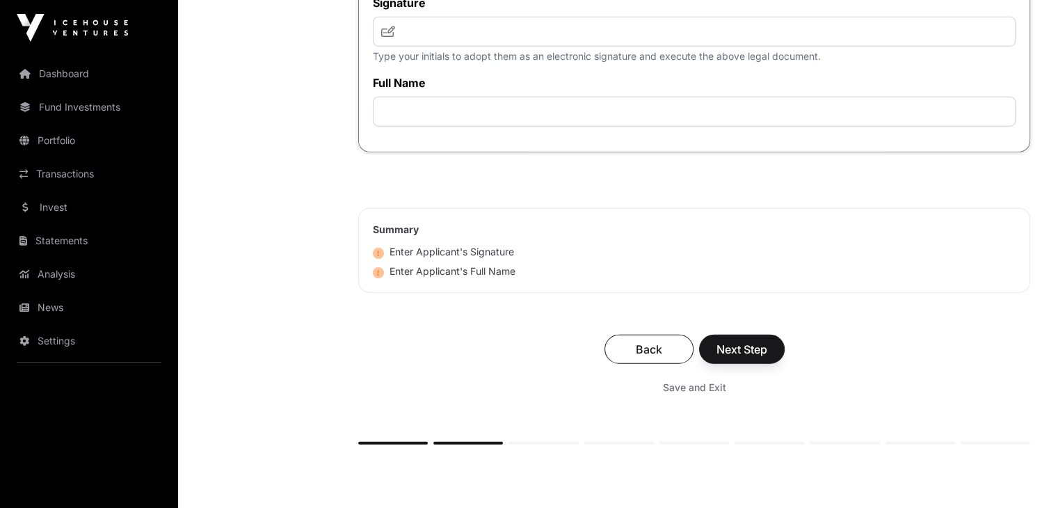
scroll to position [3361, 0]
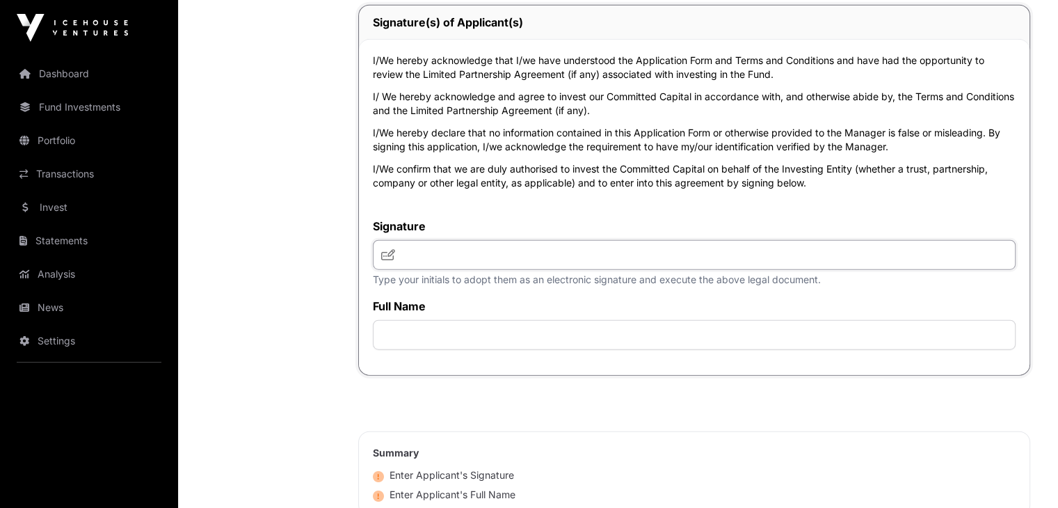
click at [430, 270] on input "text" at bounding box center [694, 255] width 642 height 30
click at [384, 260] on icon at bounding box center [388, 254] width 14 height 11
click at [411, 270] on input "text" at bounding box center [694, 255] width 642 height 30
type input "*"
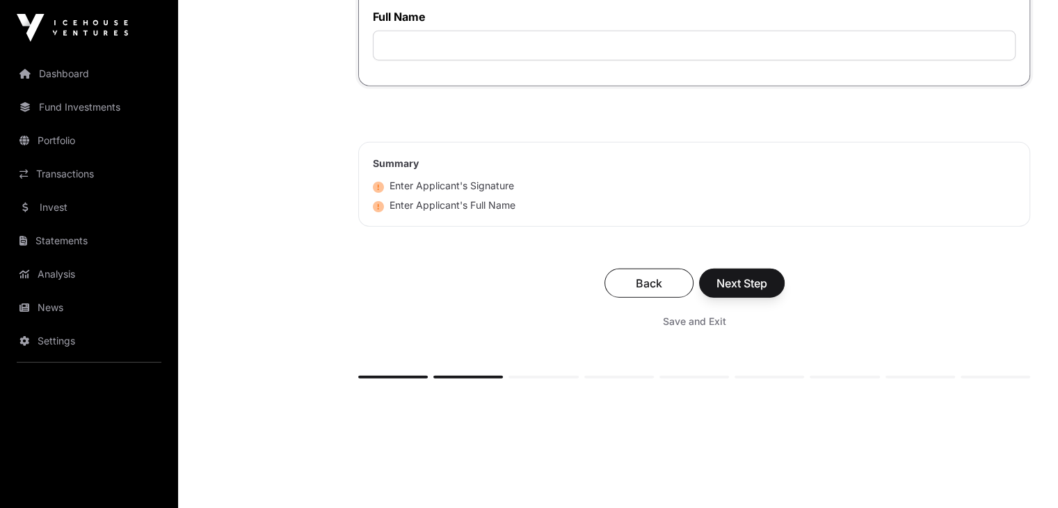
scroll to position [3573, 0]
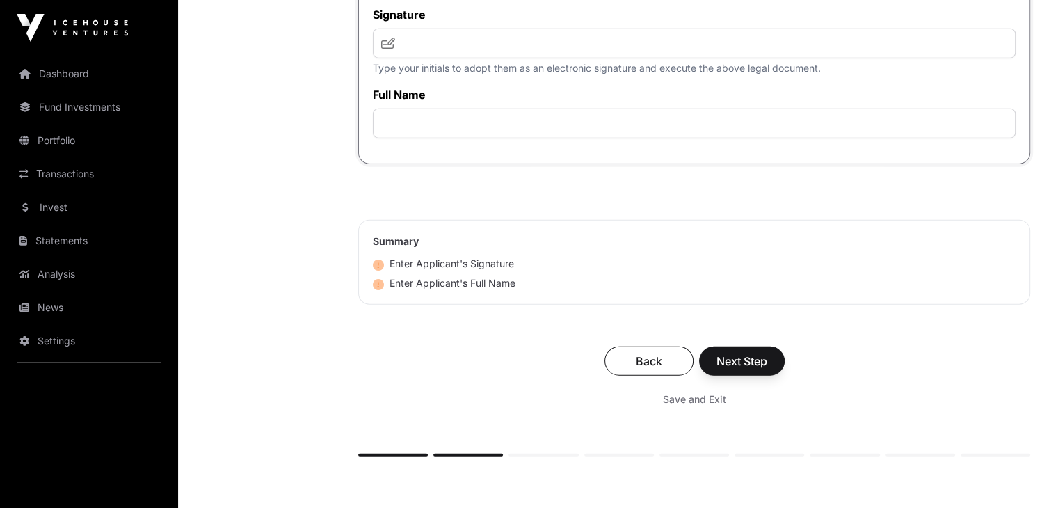
click at [458, 270] on div "Enter Applicant's Signature" at bounding box center [443, 264] width 141 height 14
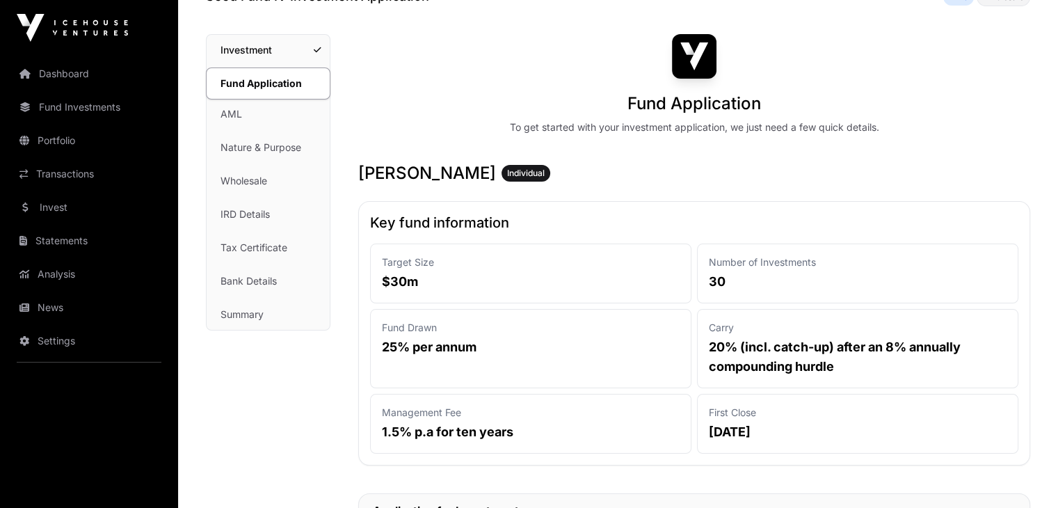
scroll to position [0, 0]
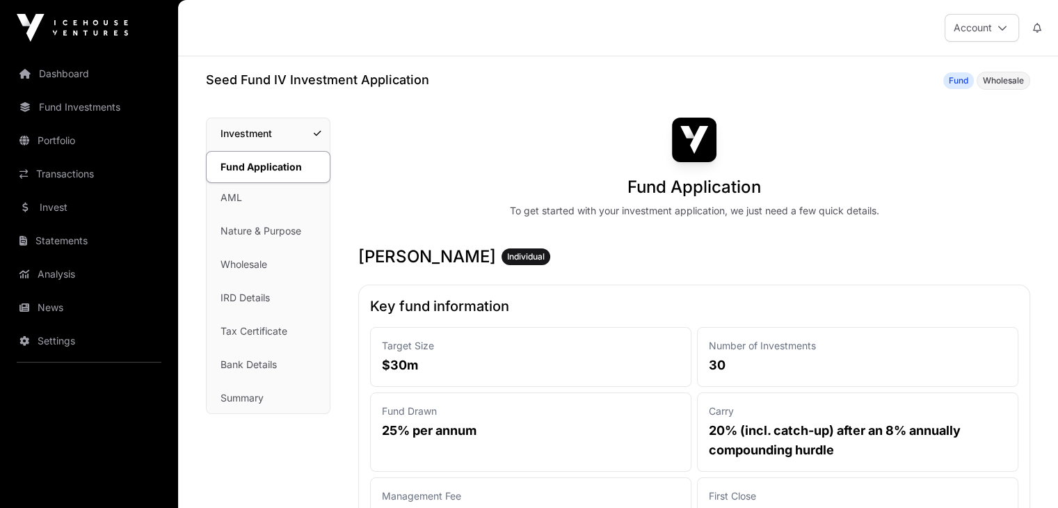
click at [259, 402] on link "Summary" at bounding box center [268, 397] width 123 height 31
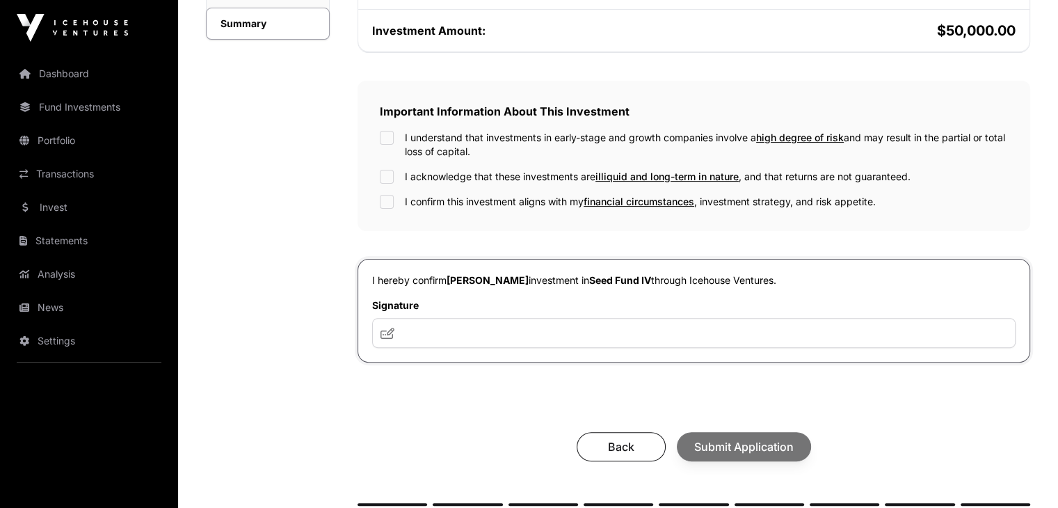
scroll to position [378, 0]
click at [434, 337] on input "text" at bounding box center [693, 332] width 643 height 30
